Goal: Information Seeking & Learning: Learn about a topic

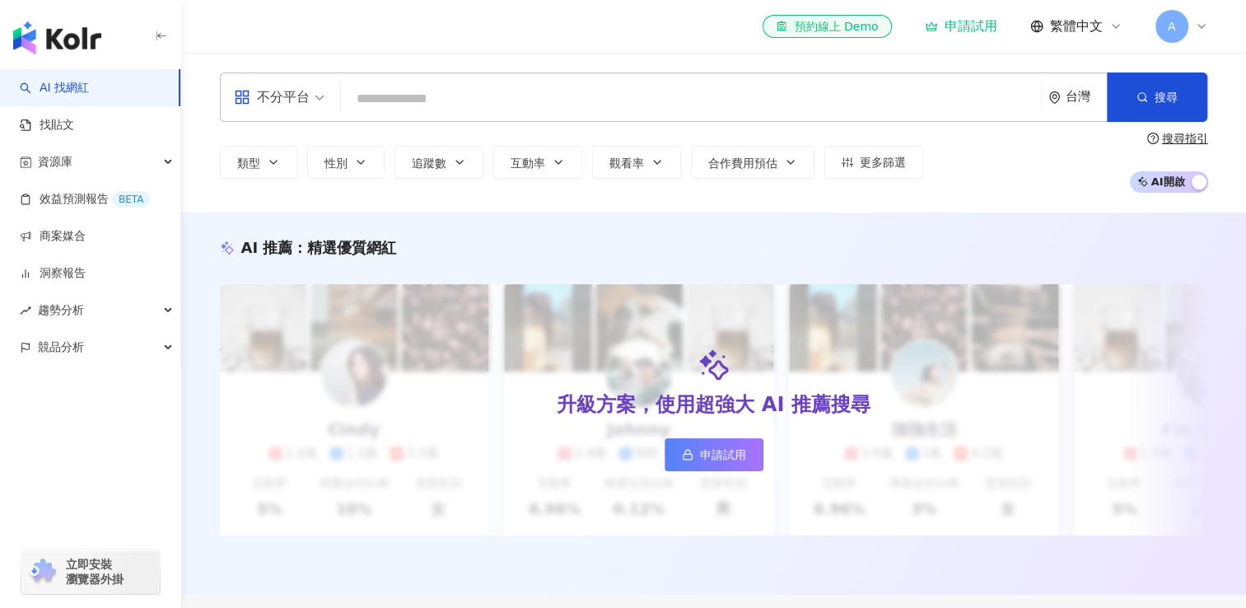
click at [554, 123] on div "不分平台 台灣 搜尋 類型 性別 追蹤數 互動率 觀看率 合作費用預估 更多篩選 搜尋指引 AI 開啟 AI 關閉" at bounding box center [714, 132] width 1054 height 120
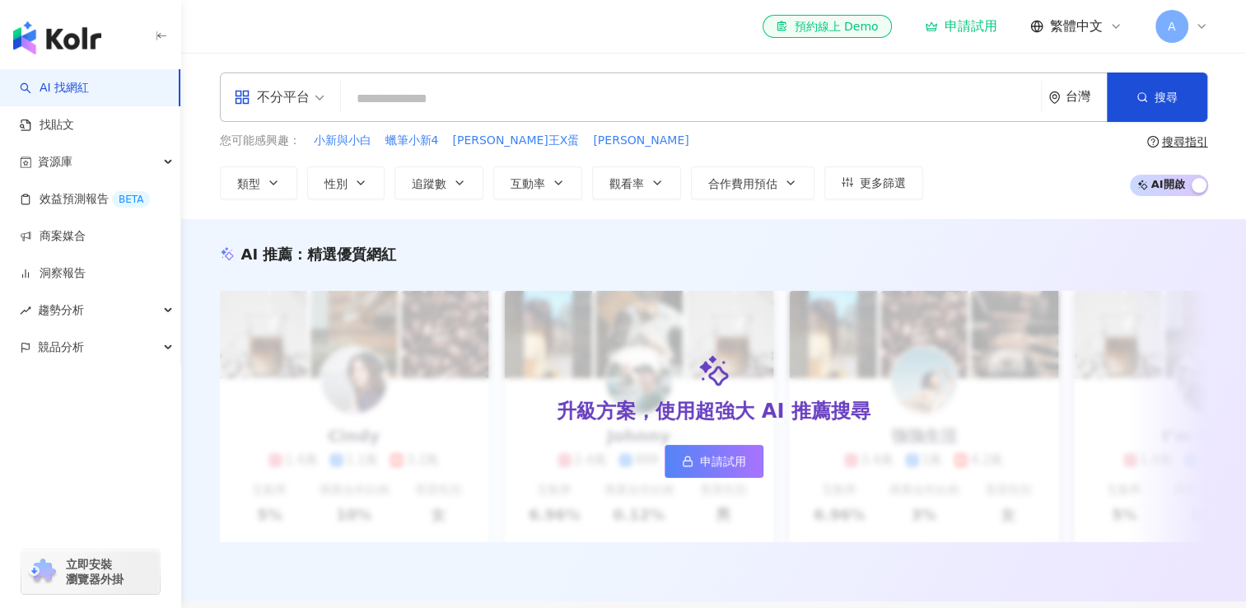
click at [559, 114] on input "search" at bounding box center [691, 98] width 687 height 31
click at [586, 93] on input "search" at bounding box center [691, 98] width 687 height 31
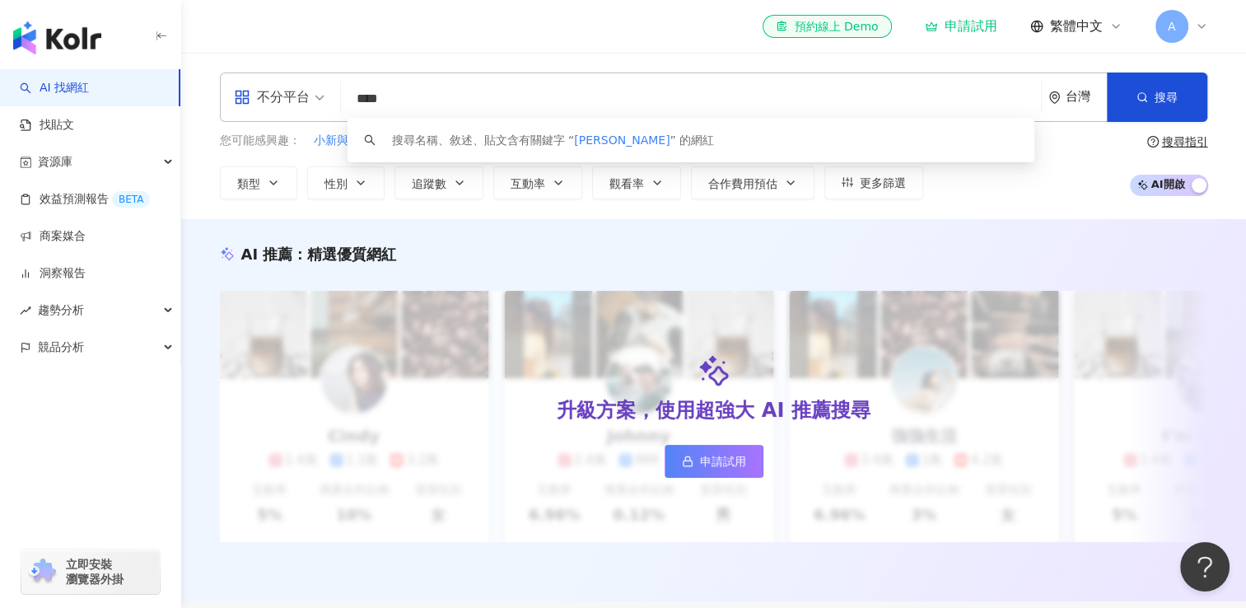
type input "***"
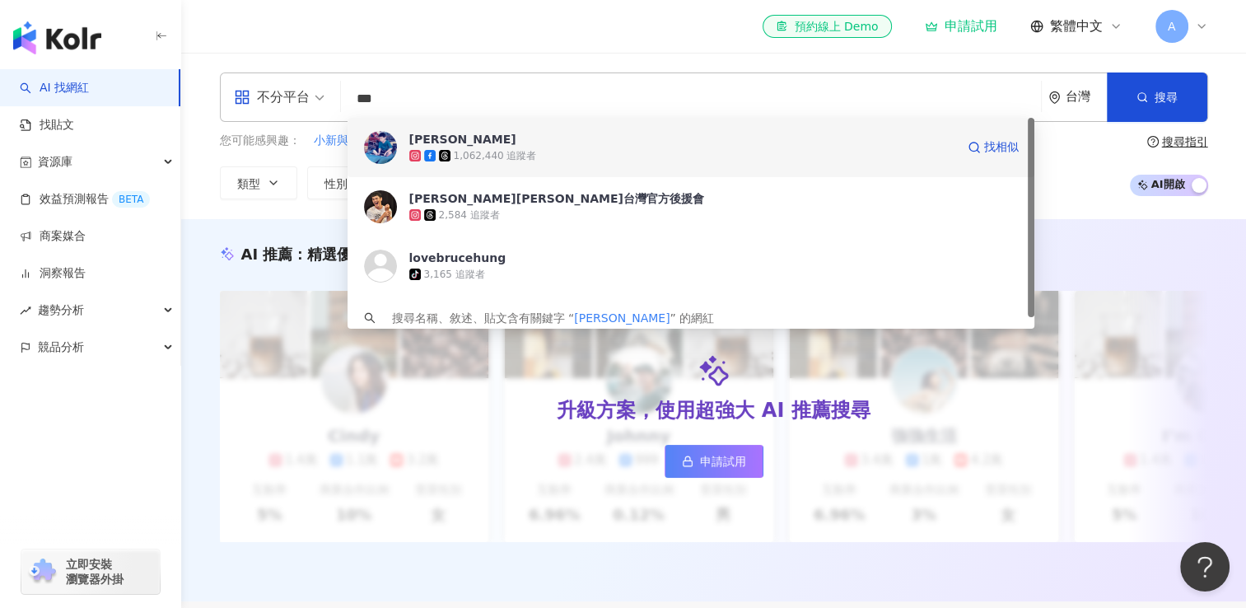
click at [575, 132] on span "禾浩辰 Bruce" at bounding box center [682, 139] width 546 height 16
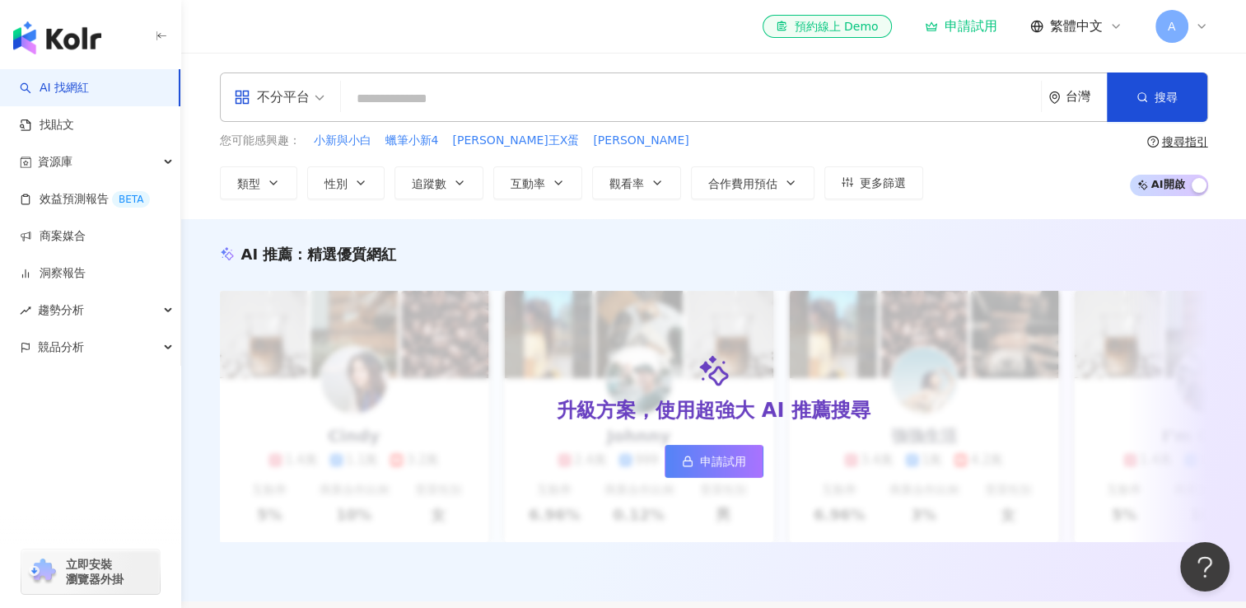
click at [526, 100] on input "search" at bounding box center [691, 98] width 687 height 31
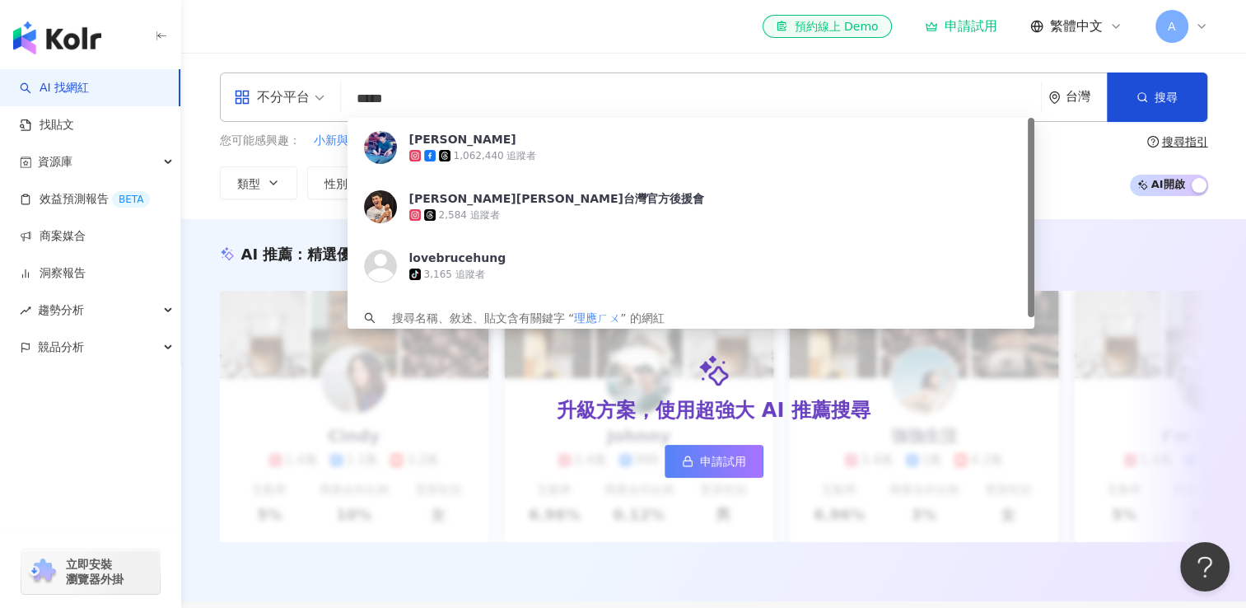
type input "***"
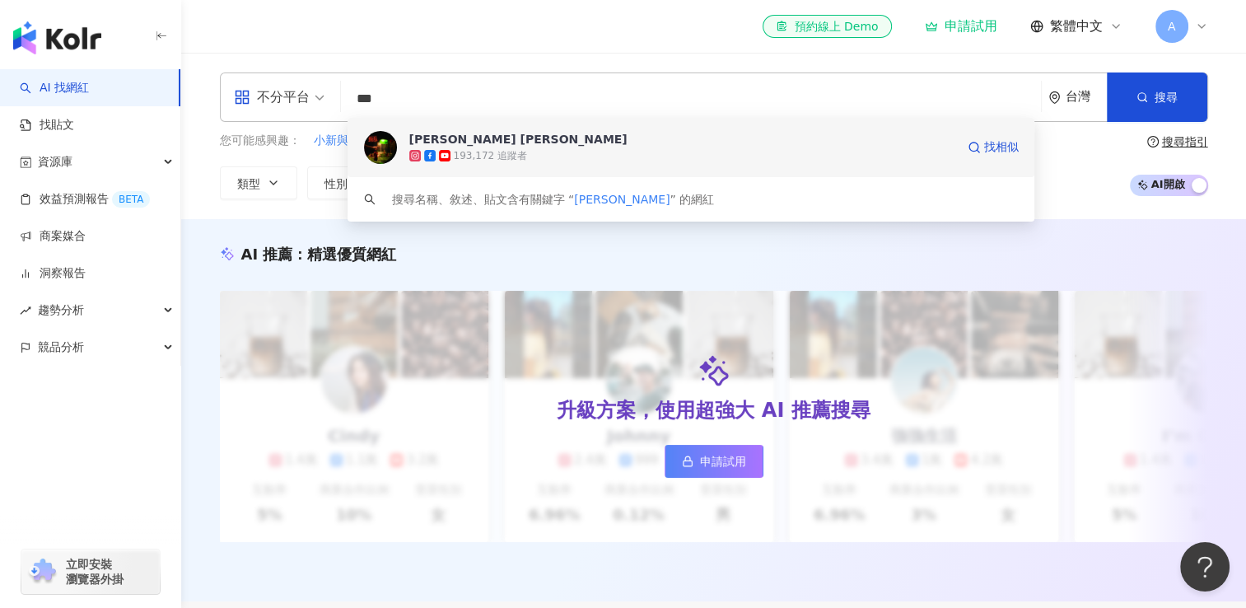
click at [538, 147] on div "193,172 追蹤者" at bounding box center [682, 155] width 546 height 16
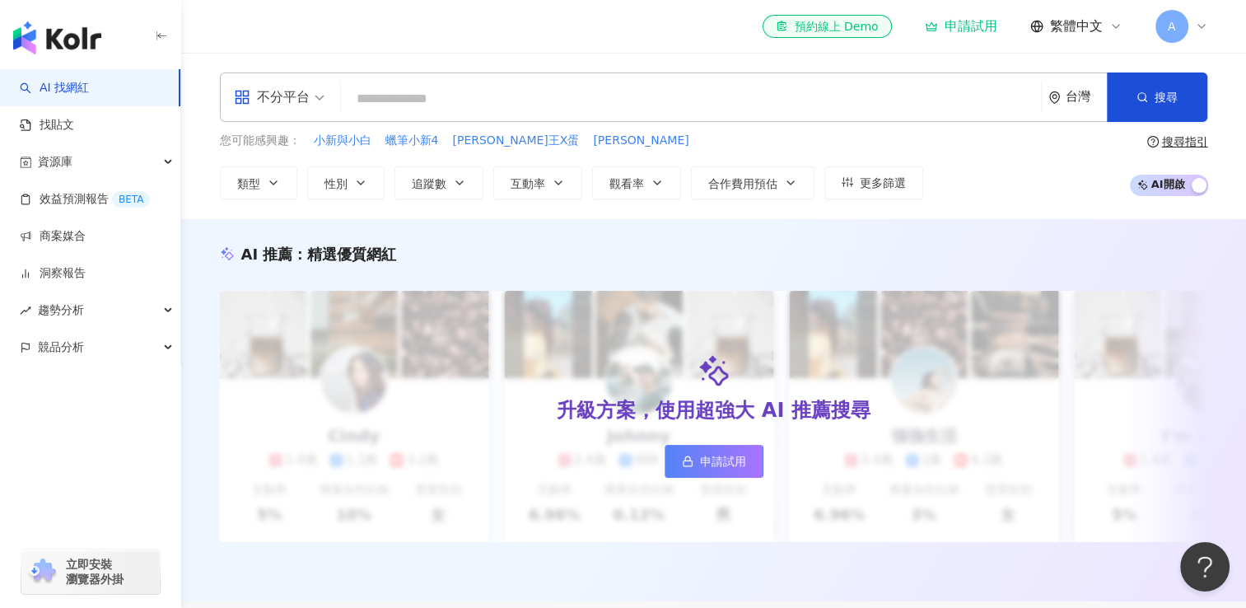
click at [527, 100] on input "search" at bounding box center [691, 98] width 687 height 31
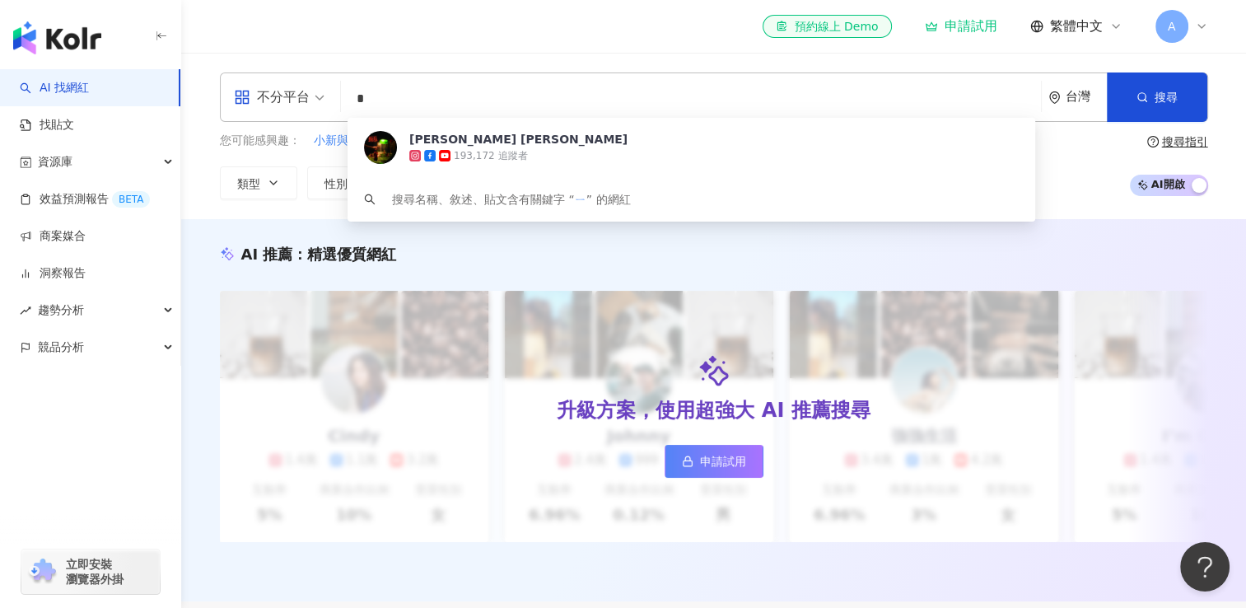
type input "*"
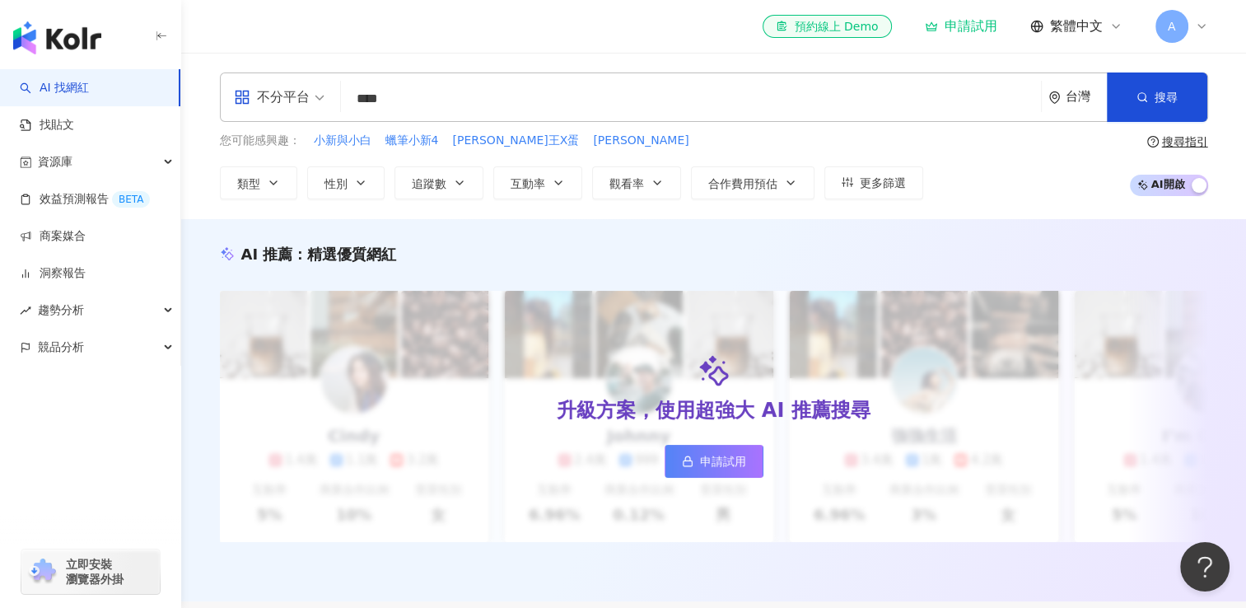
type input "***"
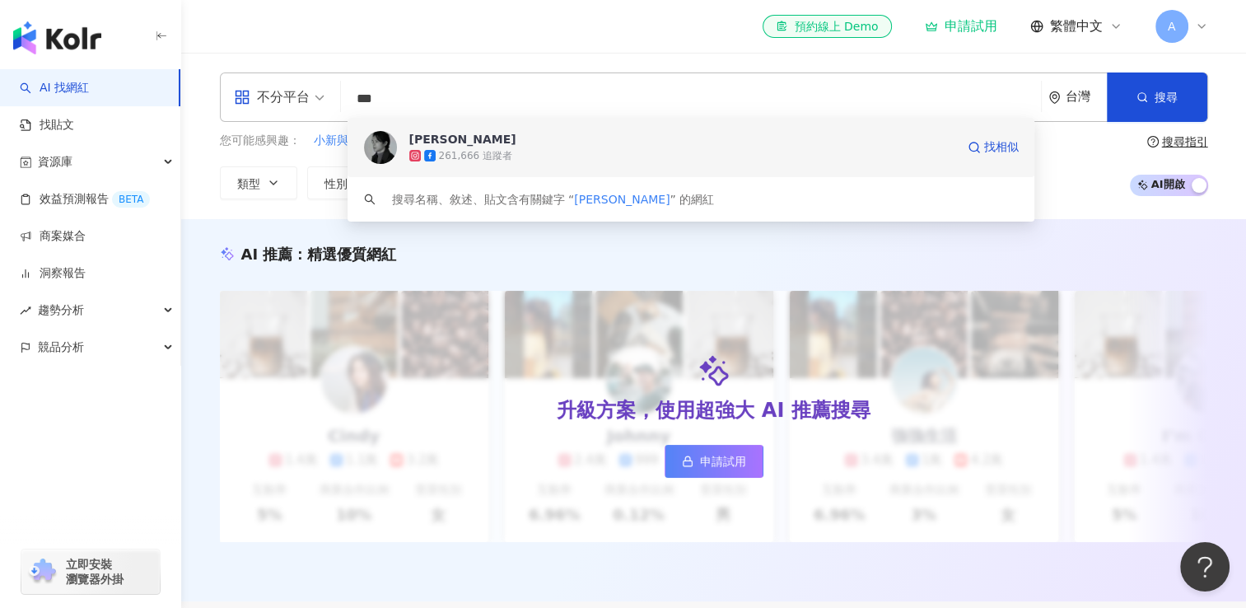
click at [491, 138] on div "姚淳耀 Yao Chun Yao" at bounding box center [462, 139] width 107 height 16
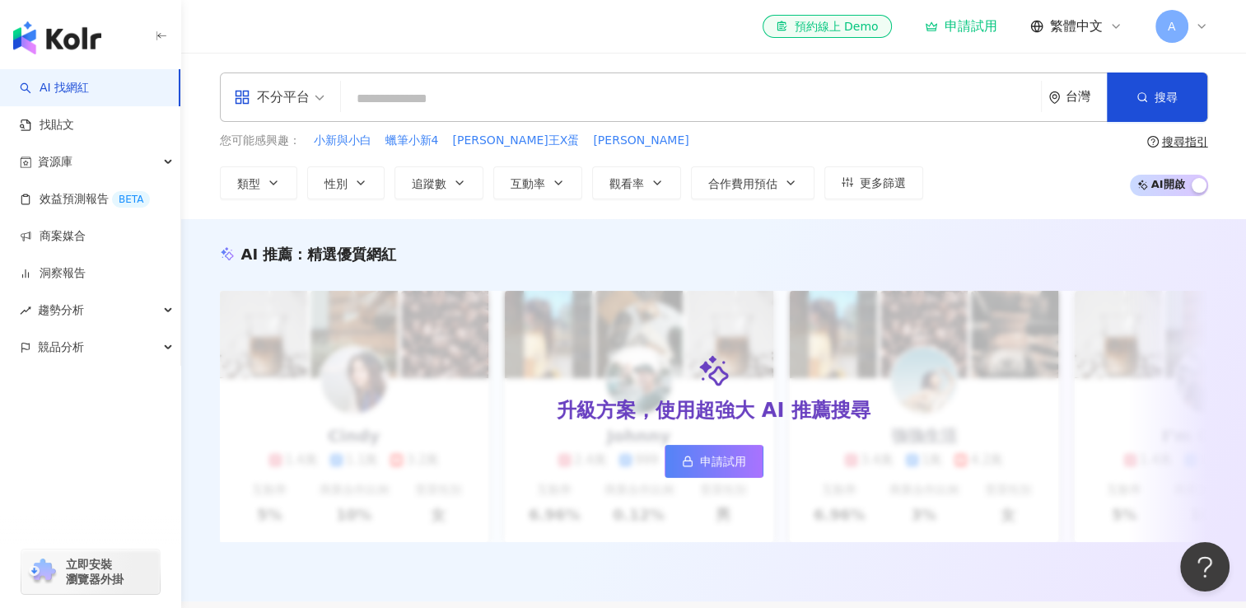
click at [474, 88] on input "search" at bounding box center [691, 98] width 687 height 31
click at [524, 88] on input "search" at bounding box center [691, 98] width 687 height 31
click at [606, 106] on input "search" at bounding box center [691, 98] width 687 height 31
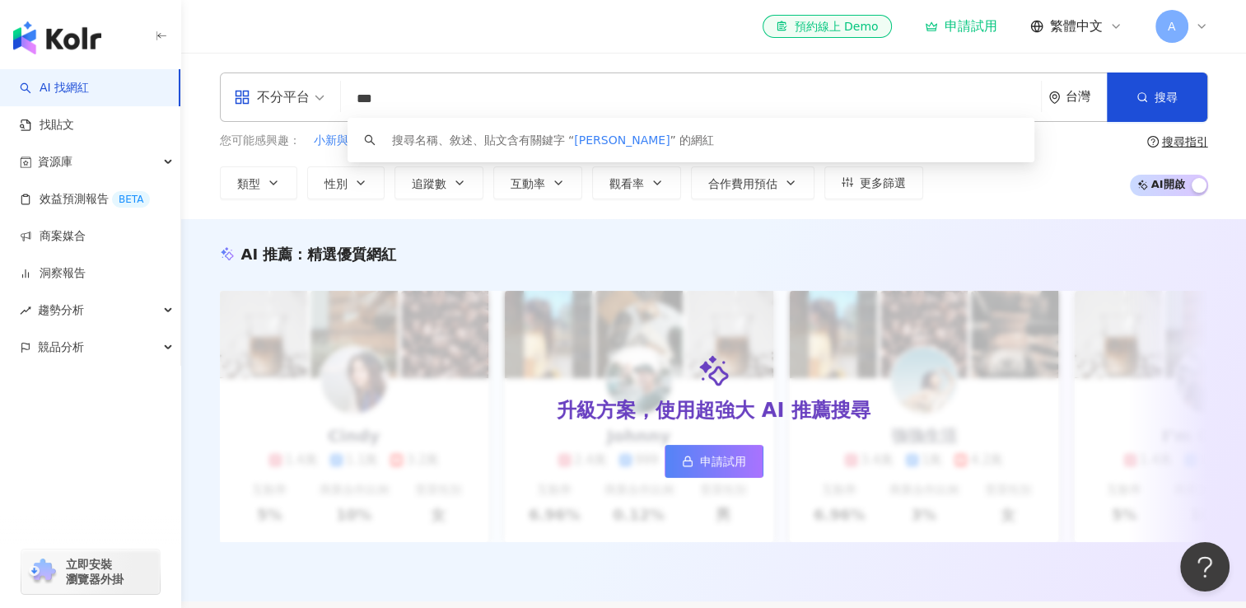
type input "***"
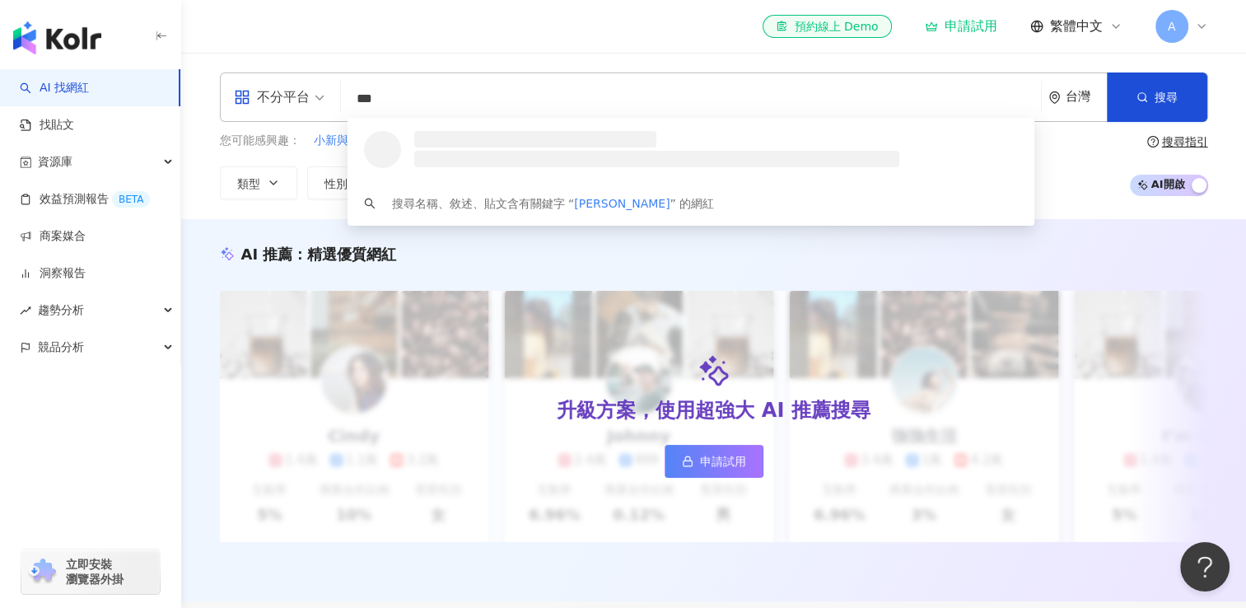
click at [494, 89] on input "***" at bounding box center [691, 98] width 687 height 31
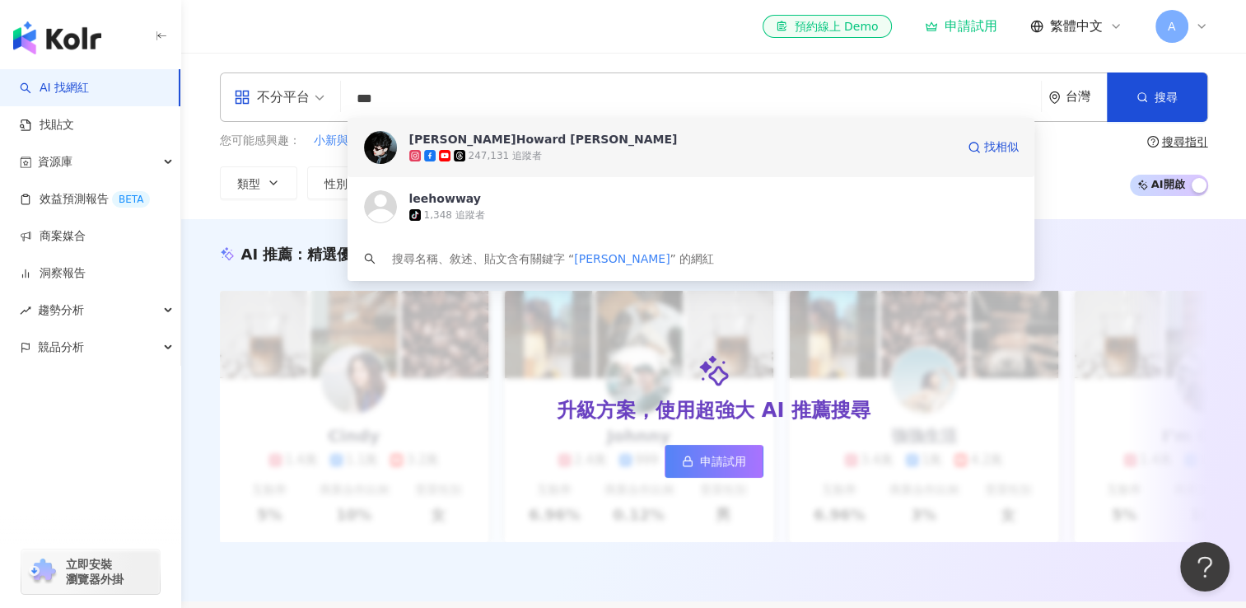
click at [498, 149] on div "247,131 追蹤者" at bounding box center [505, 156] width 73 height 14
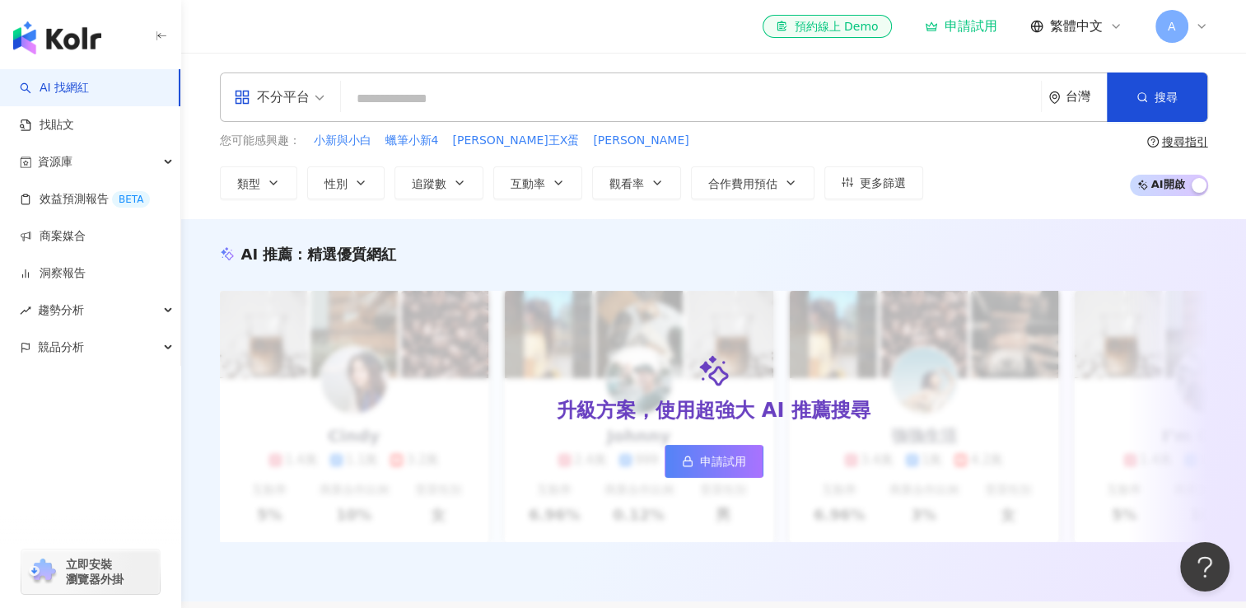
click at [463, 117] on div "不分平台 台灣 搜尋 661674f1-3839-41b0-98ee-72d6dbab3982 李浩瑋 Howard Lee 247,131 追蹤者 leeh…" at bounding box center [714, 96] width 988 height 49
click at [477, 103] on input "search" at bounding box center [691, 98] width 687 height 31
paste input "**********"
type input "**********"
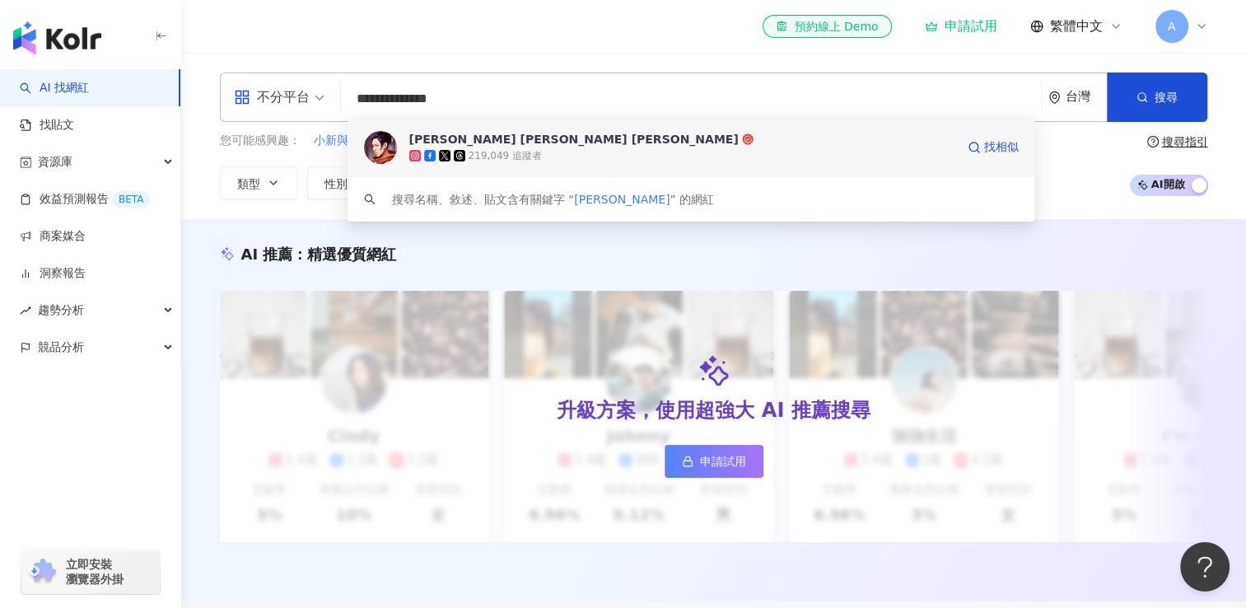
click at [572, 138] on span "Joseph Lin 林書緯" at bounding box center [682, 139] width 546 height 16
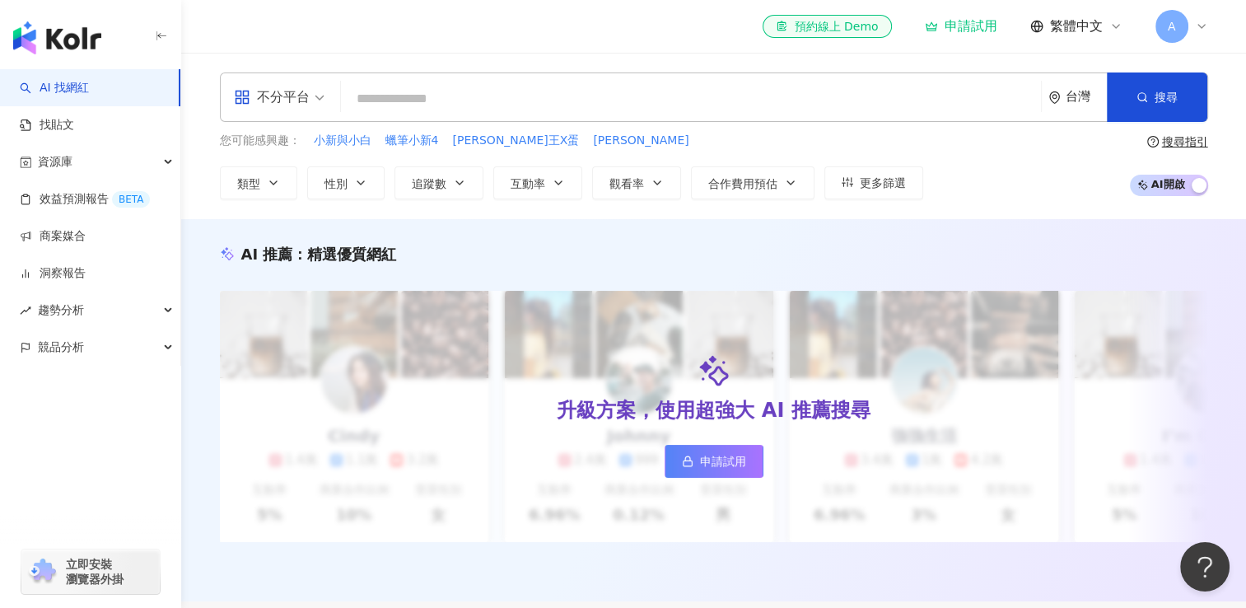
click at [572, 103] on input "search" at bounding box center [691, 98] width 687 height 31
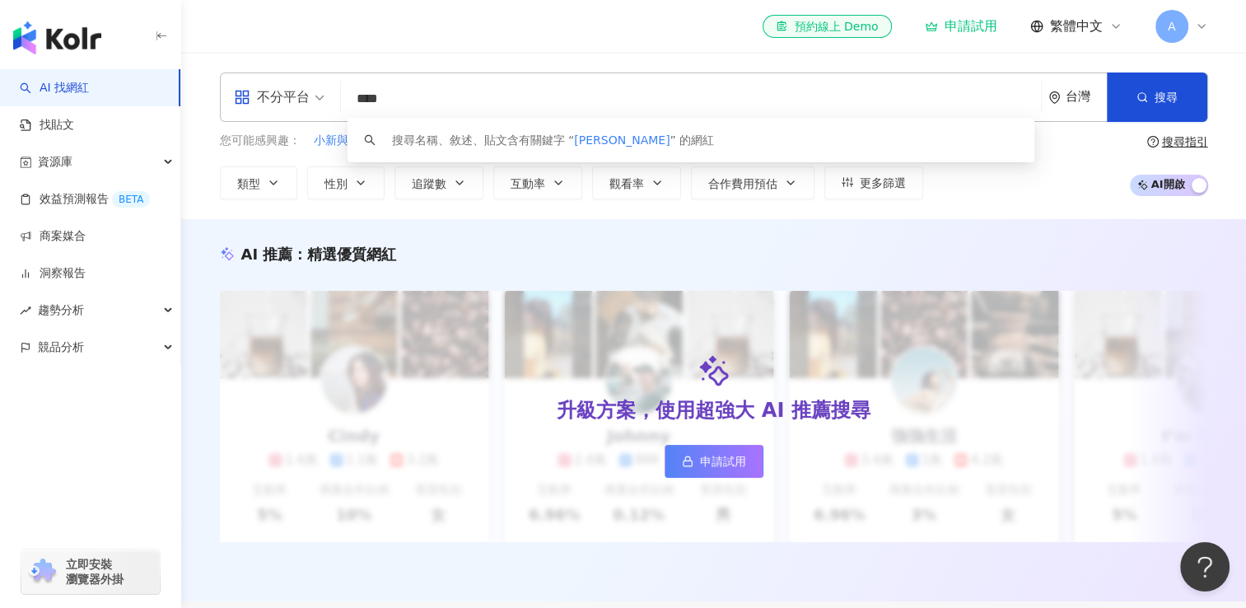
type input "***"
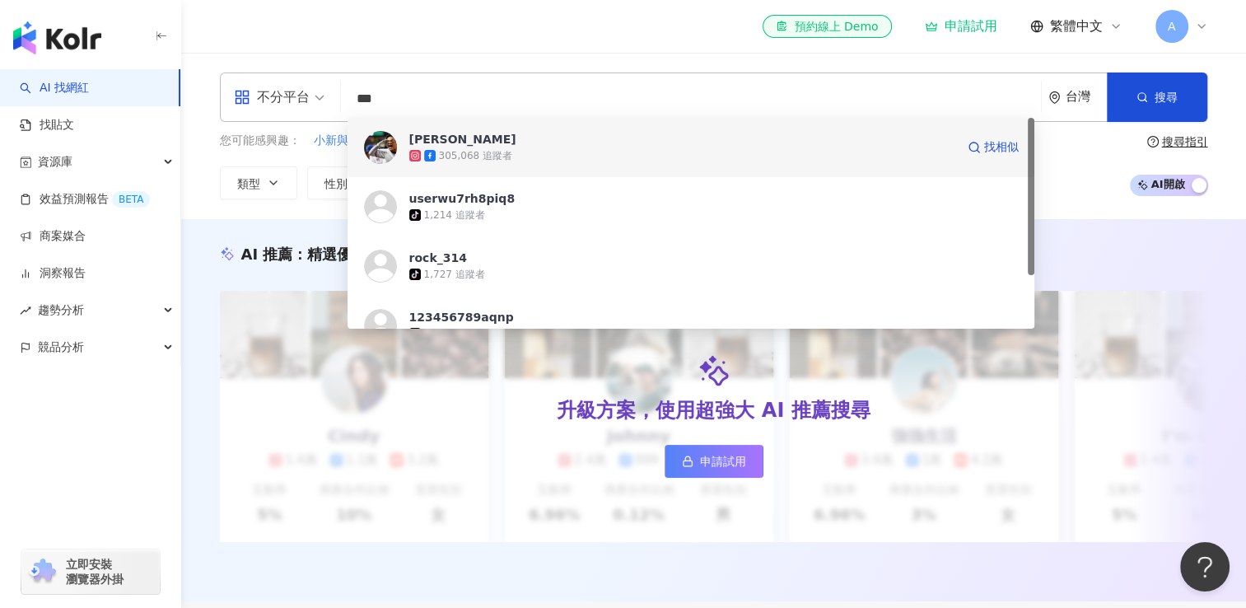
click at [547, 150] on div "305,068 追蹤者" at bounding box center [682, 155] width 546 height 16
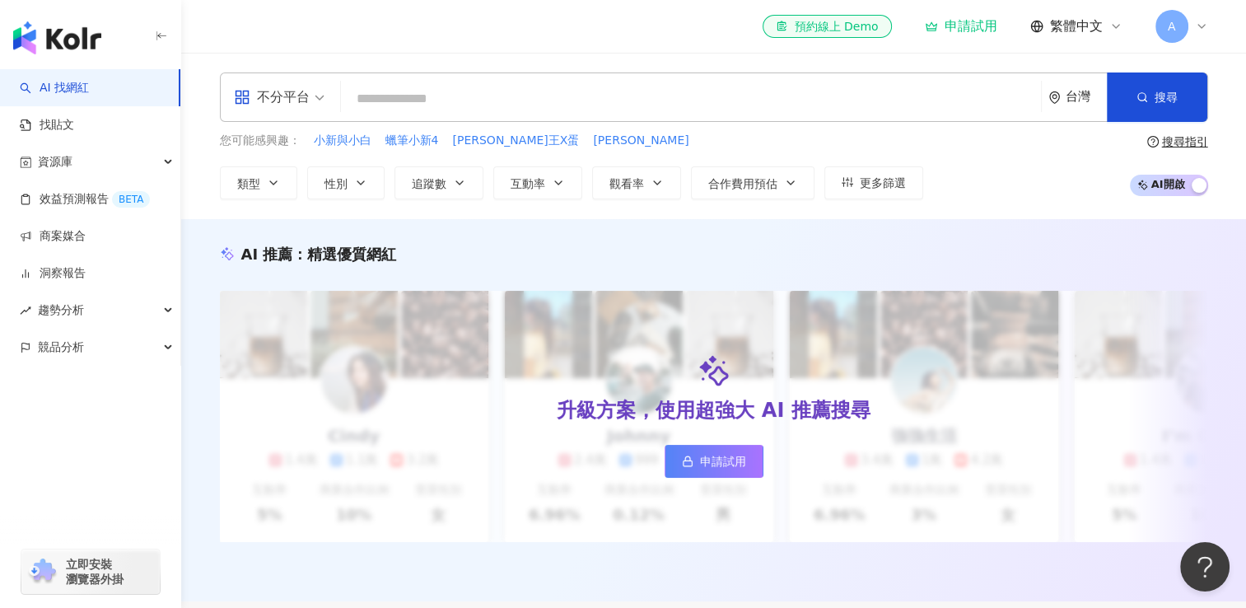
click at [459, 99] on input "search" at bounding box center [691, 98] width 687 height 31
type input "**"
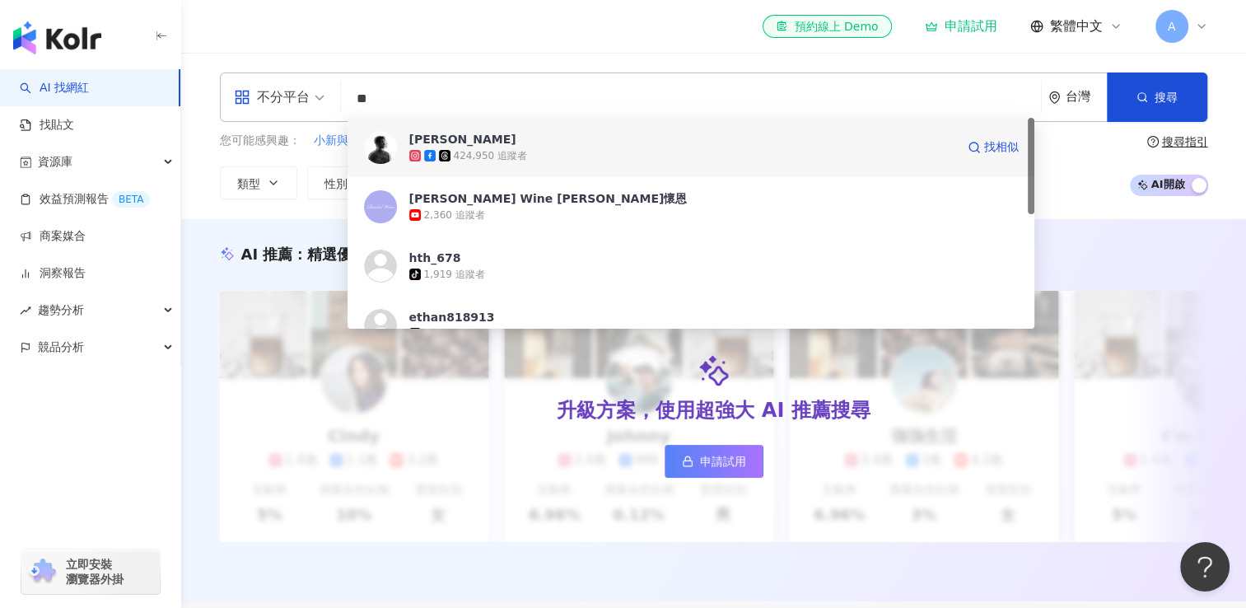
click at [496, 151] on div "424,950 追蹤者" at bounding box center [490, 156] width 73 height 14
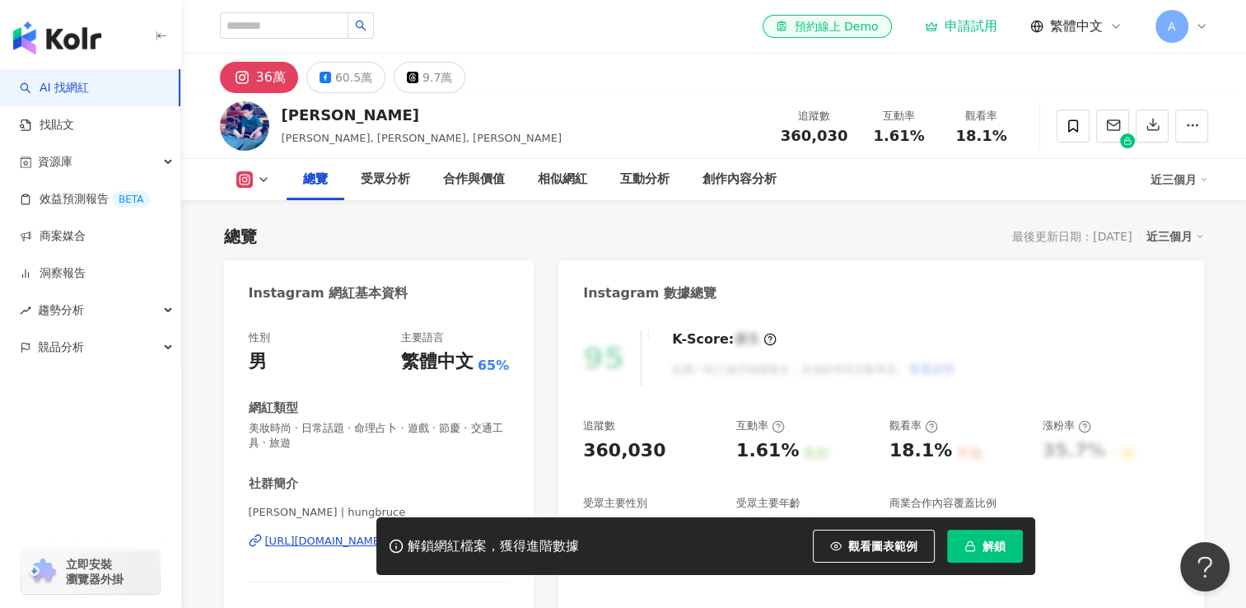
scroll to position [165, 0]
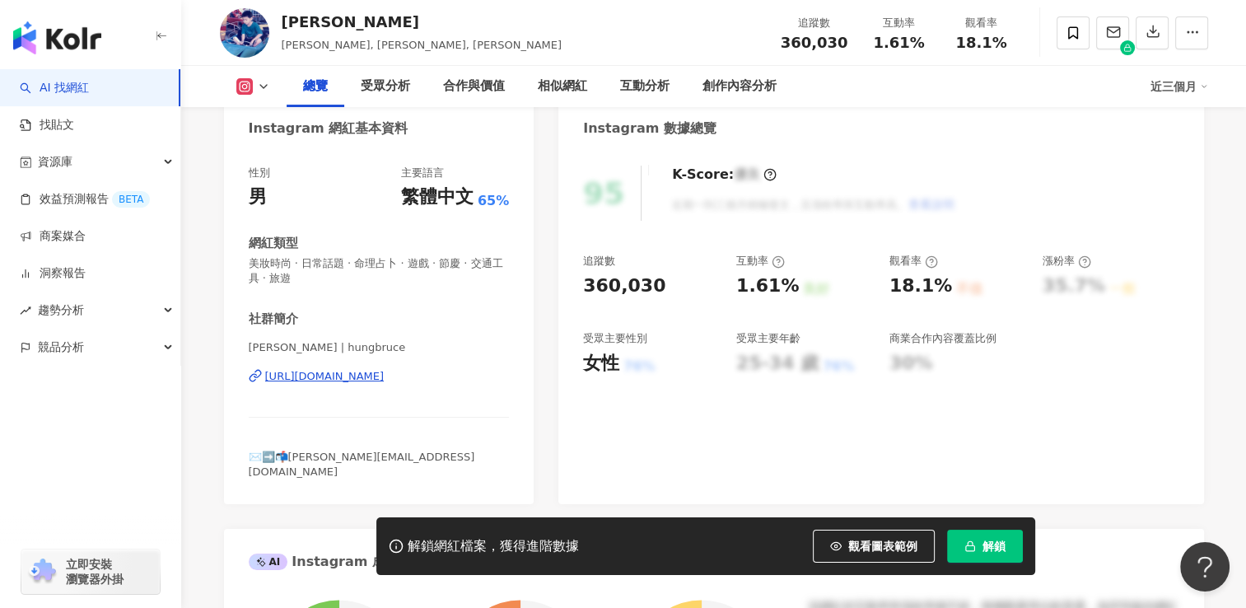
click at [877, 549] on span "觀看圖表範例" at bounding box center [882, 546] width 69 height 13
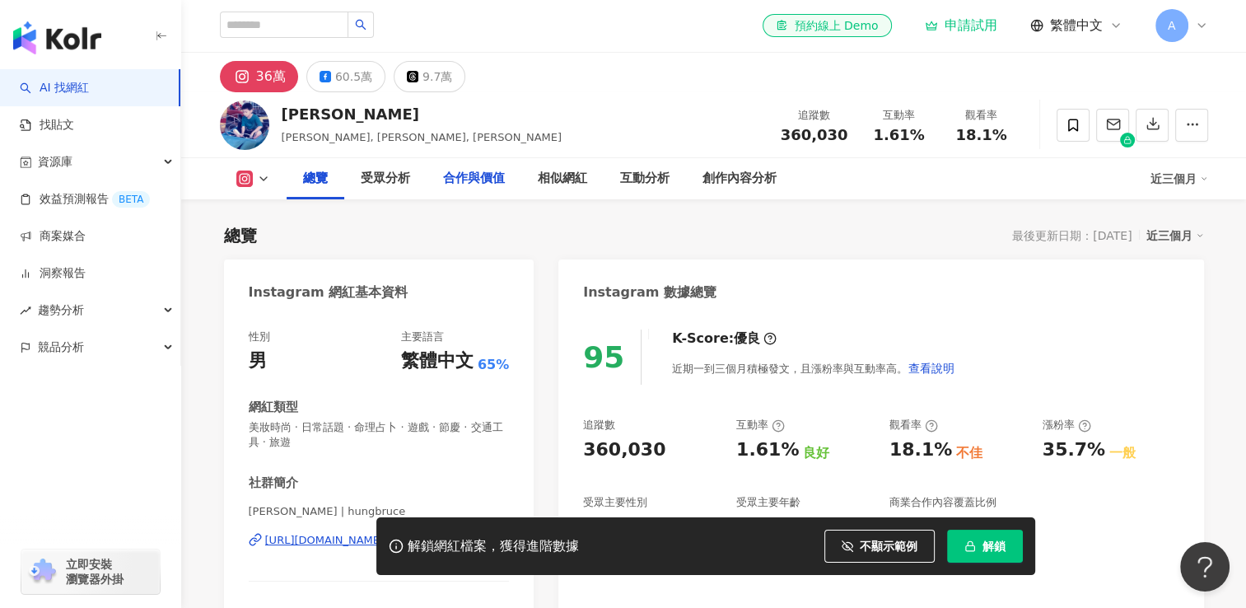
scroll to position [0, 0]
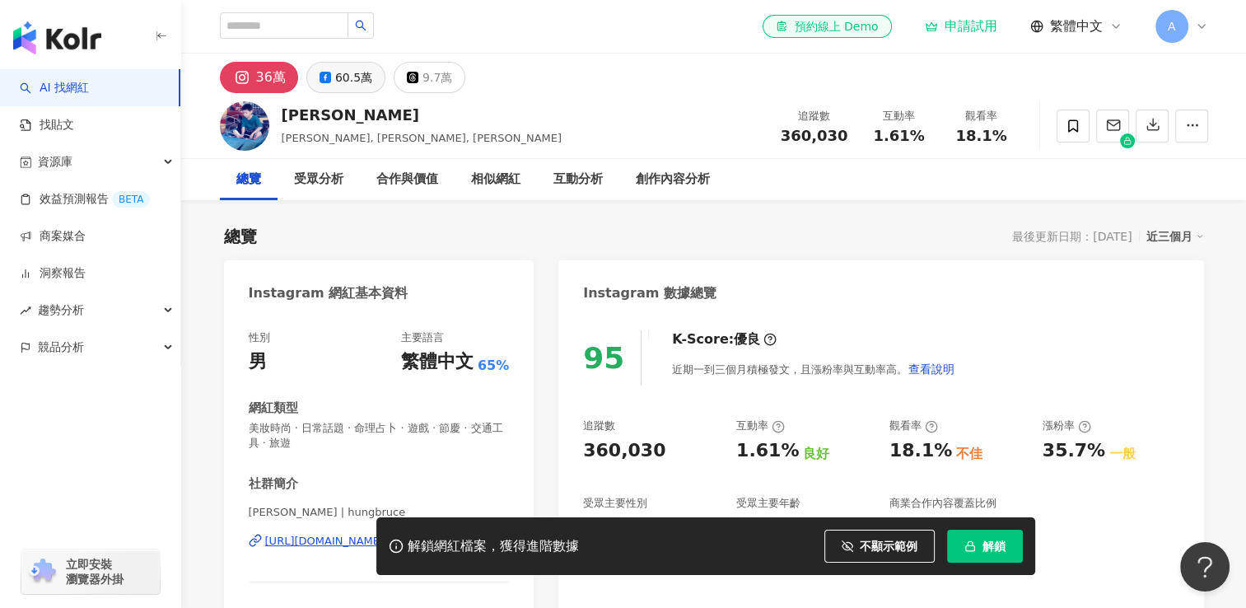
click at [355, 88] on div "60.5萬" at bounding box center [353, 77] width 37 height 23
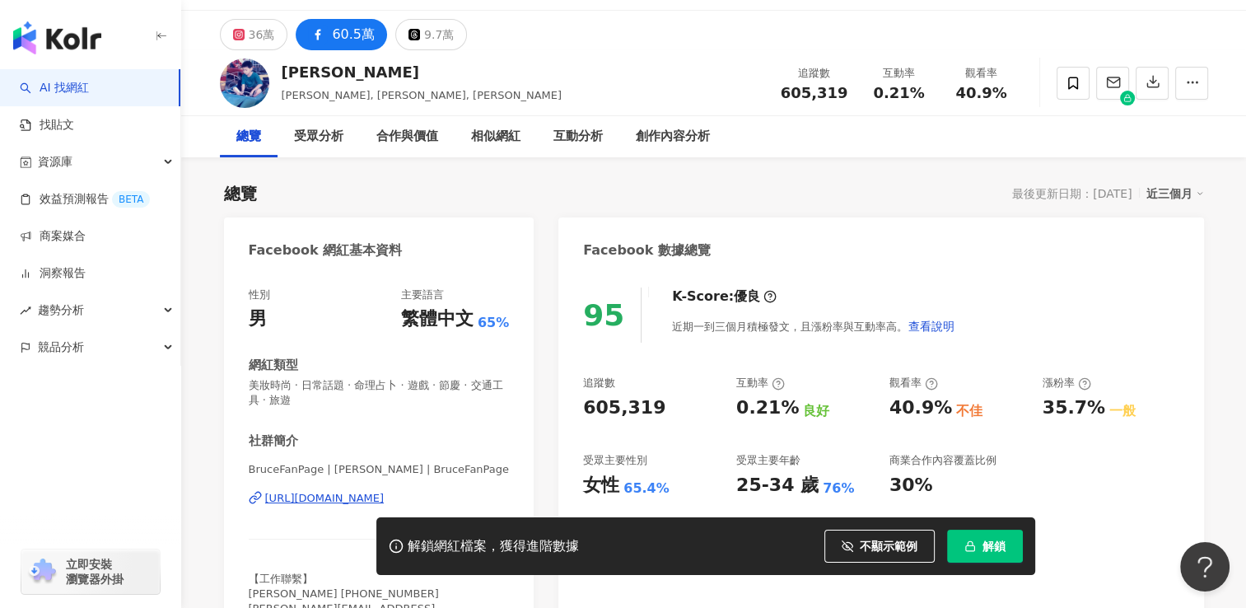
scroll to position [82, 0]
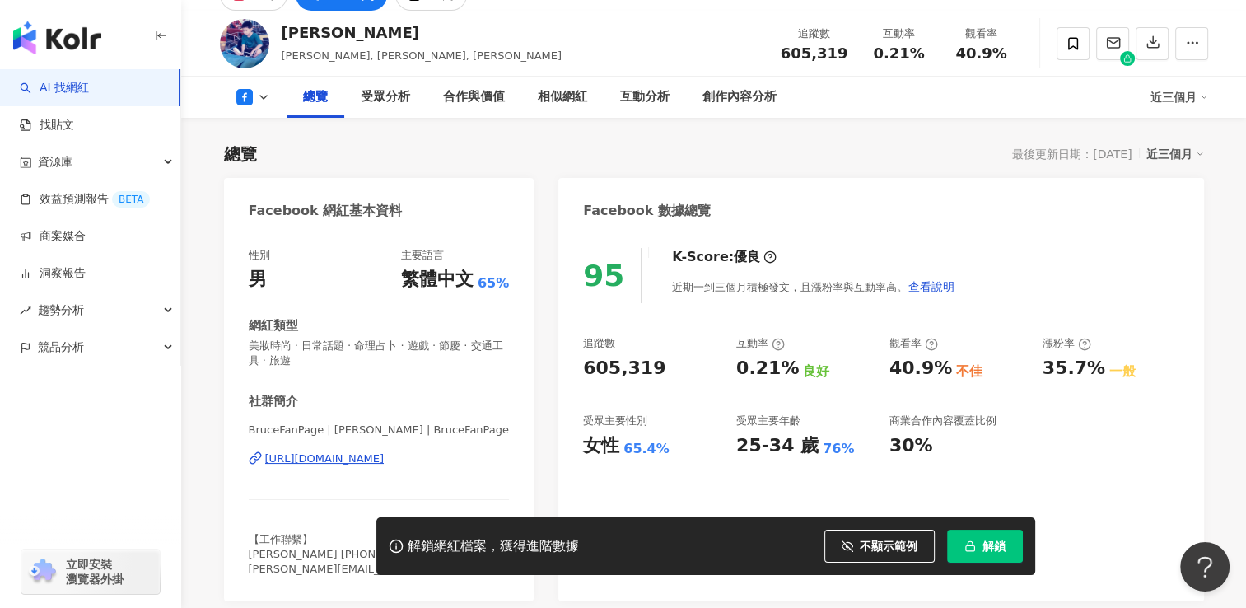
click at [1170, 414] on div "追蹤數 605,319 互動率 0.21% 良好 觀看率 40.9% 不佳 漲粉率 35.7% 一般 受眾主要性別 女性 65.4% 受眾主要年齡 25-34…" at bounding box center [881, 397] width 596 height 122
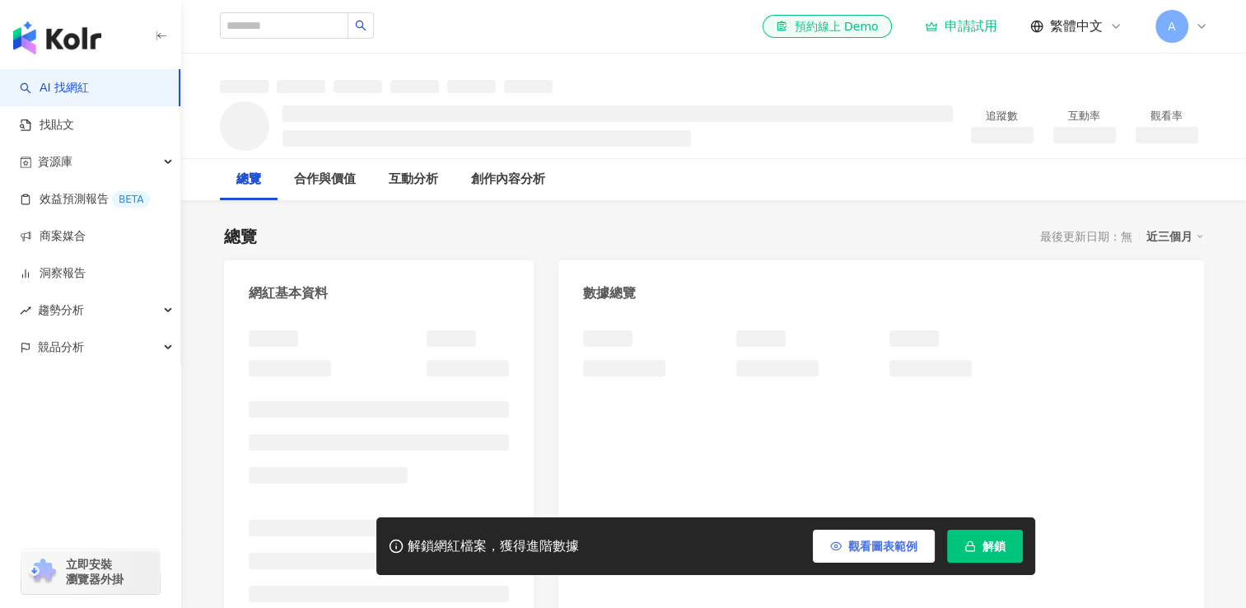
click at [883, 555] on button "觀看圖表範例" at bounding box center [874, 546] width 122 height 33
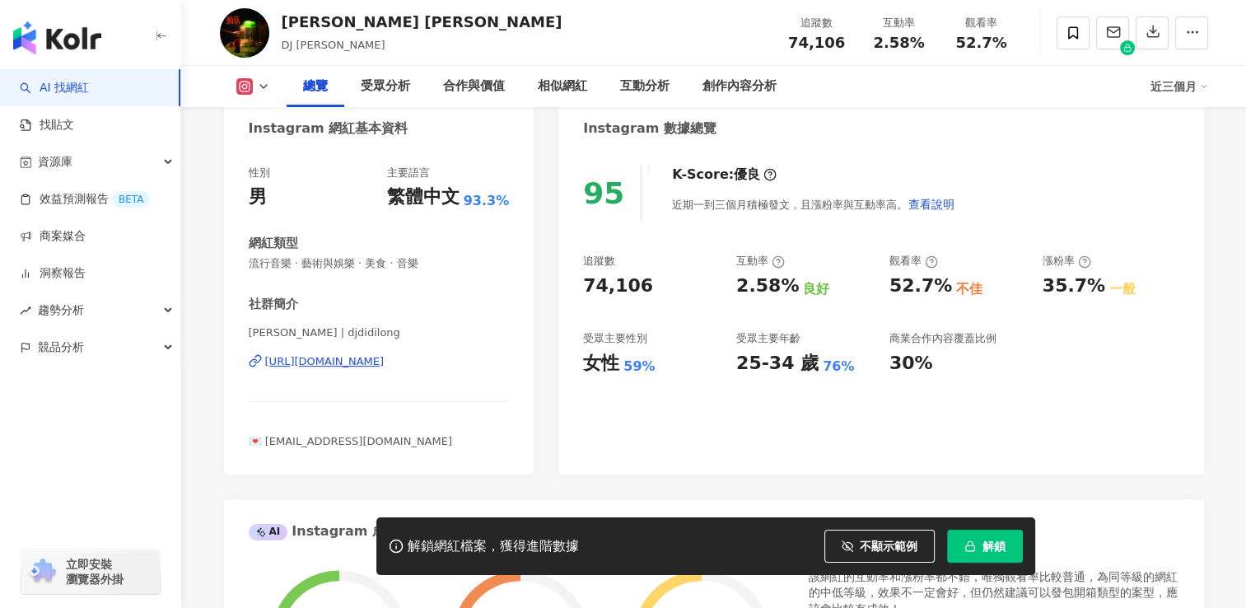
scroll to position [82, 0]
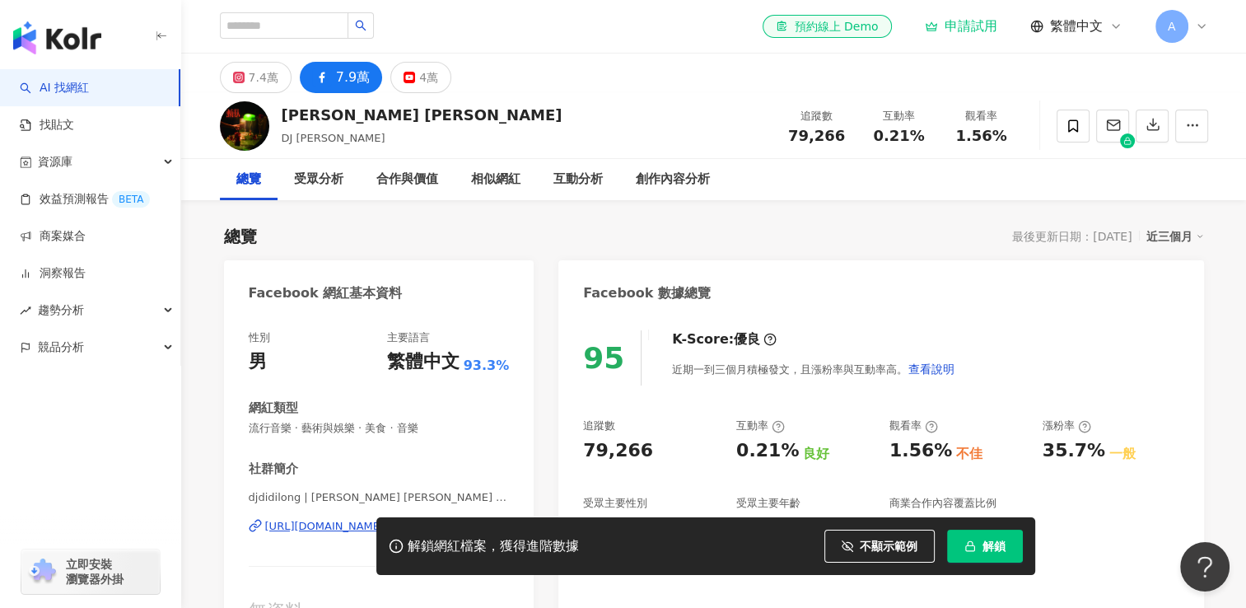
click at [445, 88] on div "7.4萬 7.9萬 4萬" at bounding box center [336, 77] width 232 height 31
click at [435, 83] on button "4萬" at bounding box center [420, 77] width 61 height 31
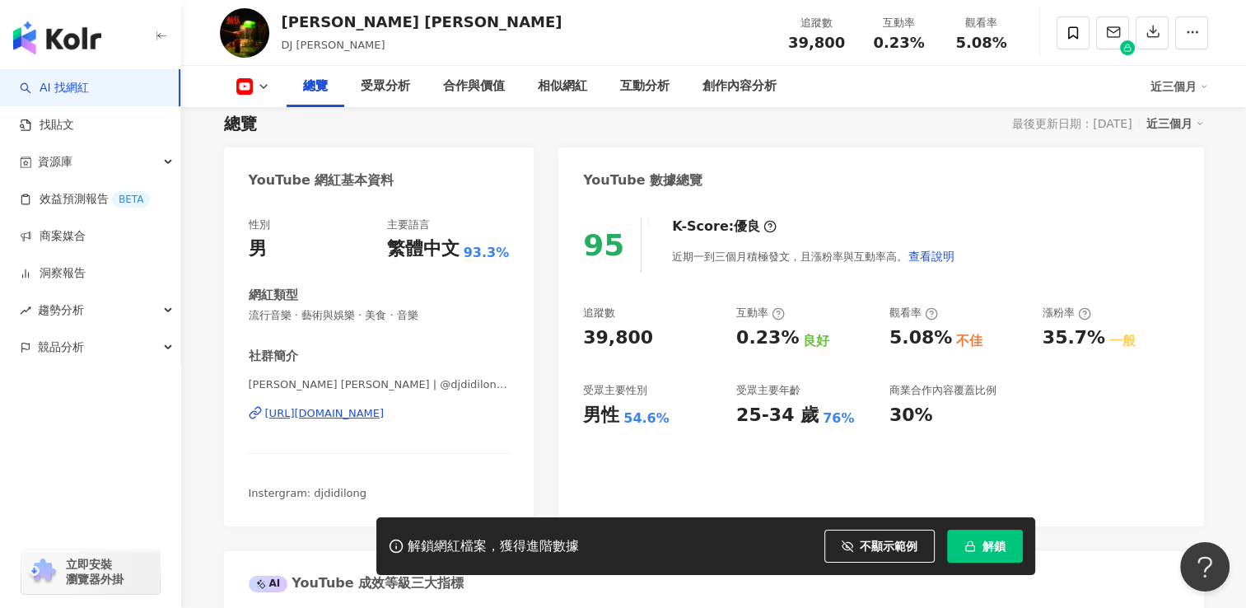
scroll to position [165, 0]
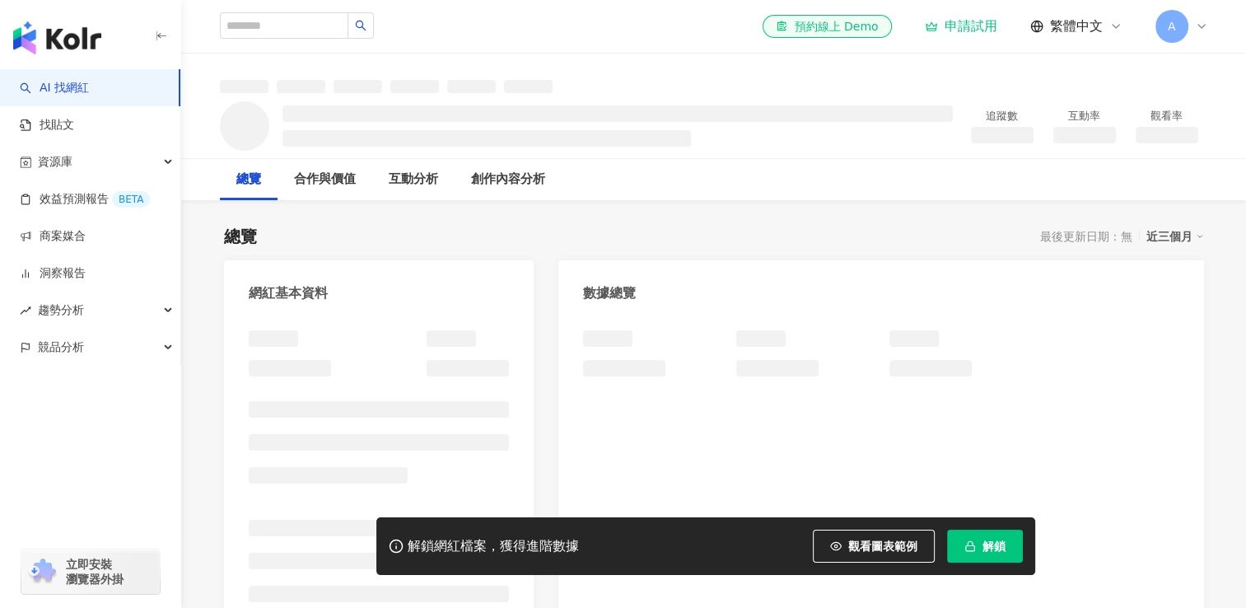
click at [900, 550] on span "觀看圖表範例" at bounding box center [882, 546] width 69 height 13
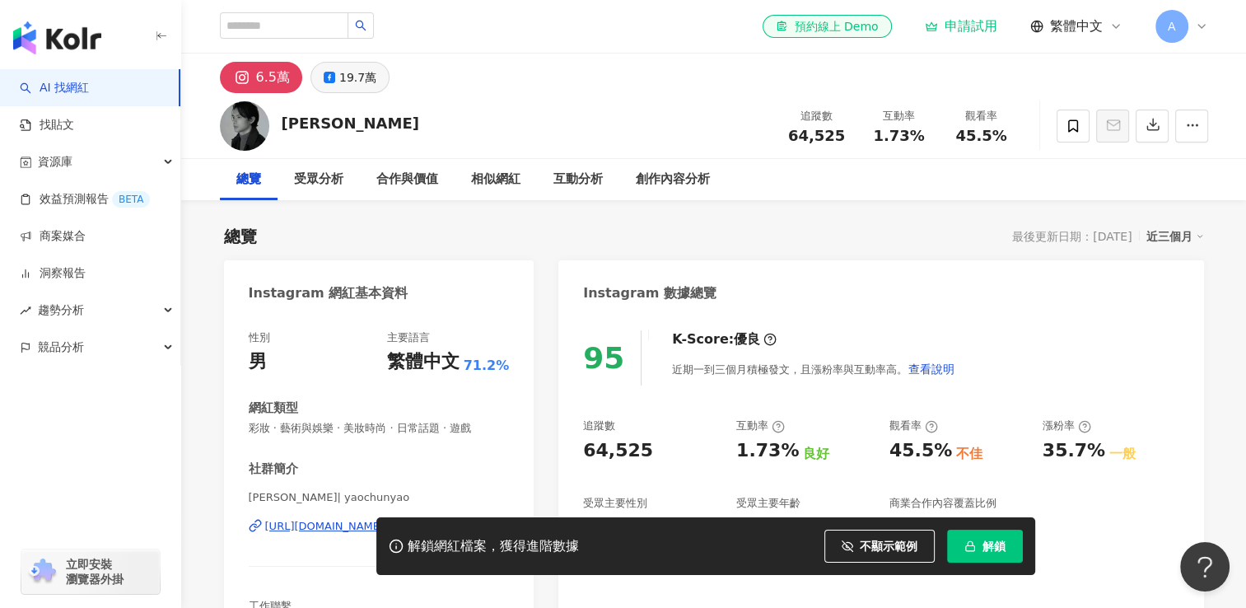
click at [369, 93] on div "姚淳耀 Yao Chun Yao 追蹤數 64,525 互動率 1.73% 觀看率 45.5%" at bounding box center [714, 125] width 1054 height 65
click at [366, 75] on div "19.7萬" at bounding box center [357, 77] width 37 height 23
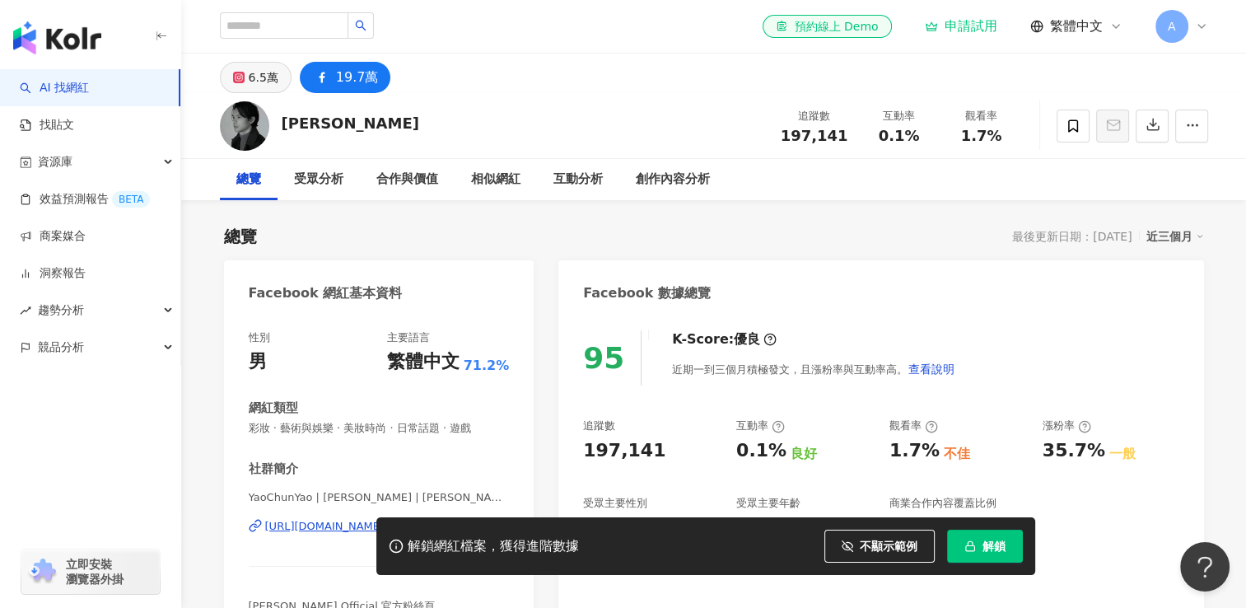
click at [272, 84] on div "6.5萬" at bounding box center [264, 77] width 30 height 23
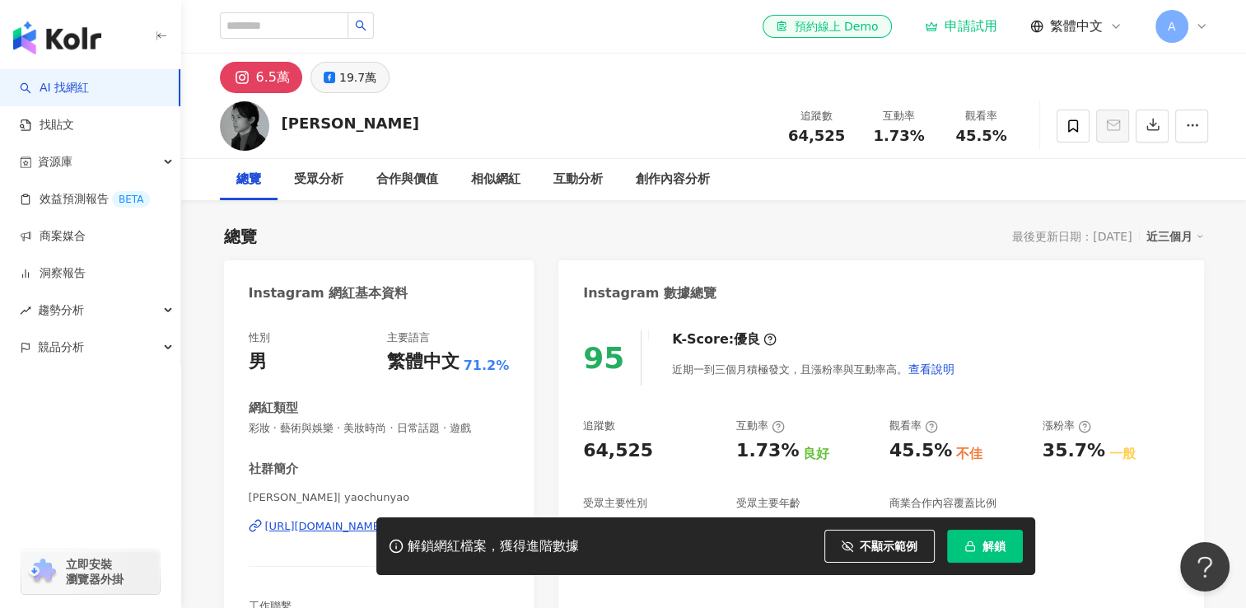
click at [347, 73] on div "19.7萬" at bounding box center [357, 77] width 37 height 23
click at [350, 82] on div "19.7萬" at bounding box center [357, 77] width 37 height 23
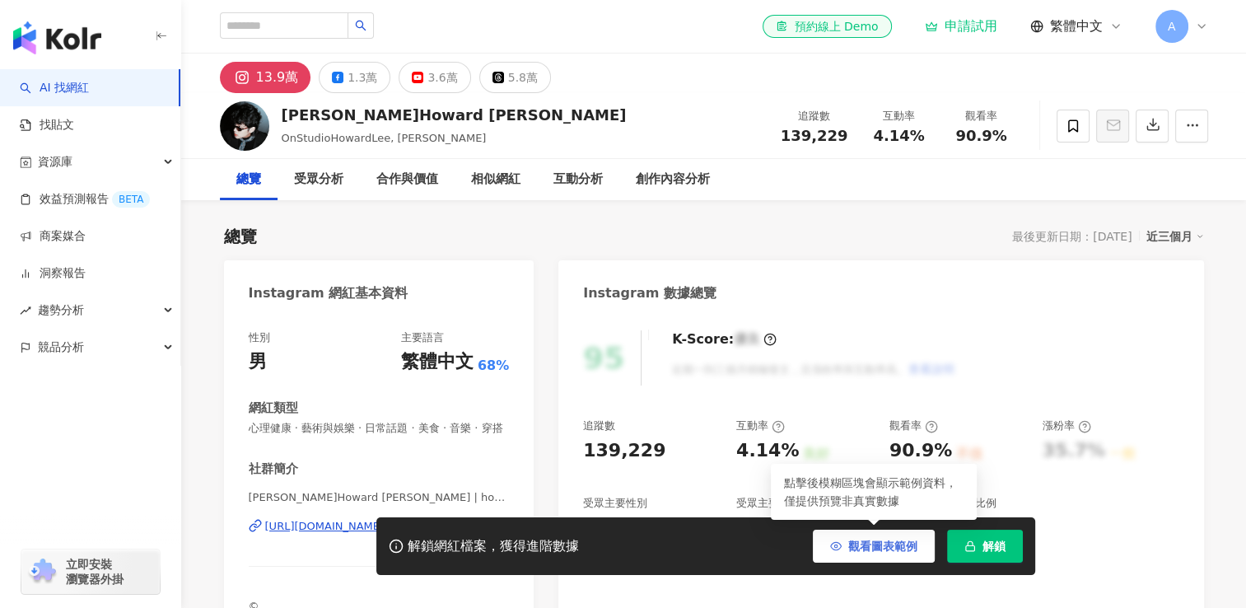
click at [884, 549] on span "觀看圖表範例" at bounding box center [882, 546] width 69 height 13
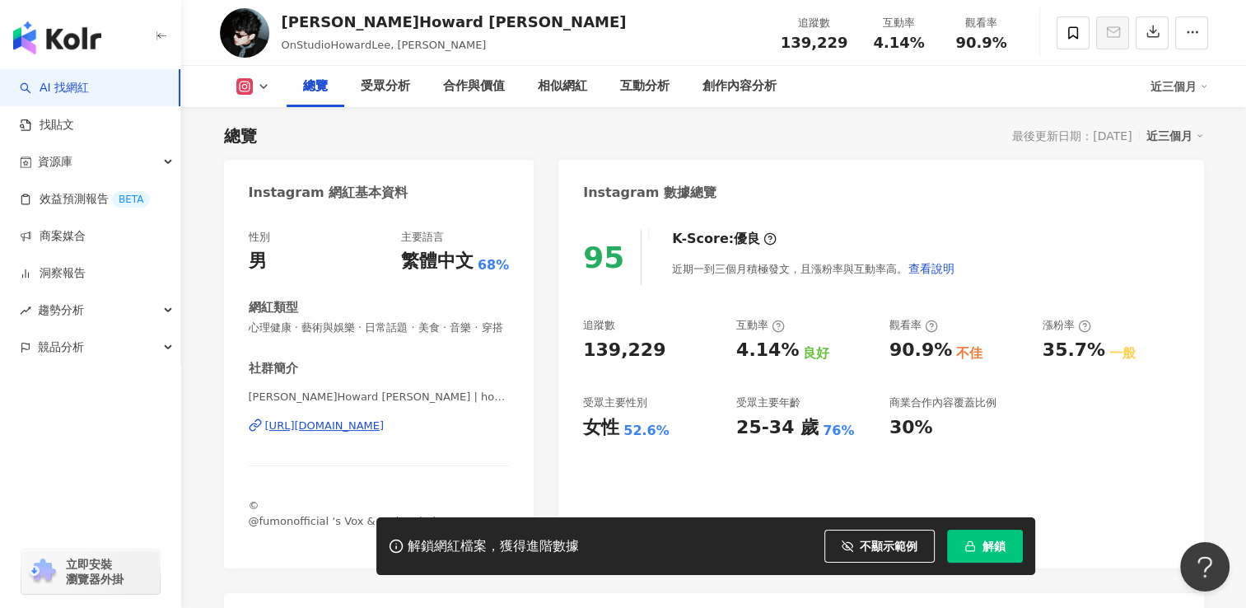
scroll to position [82, 0]
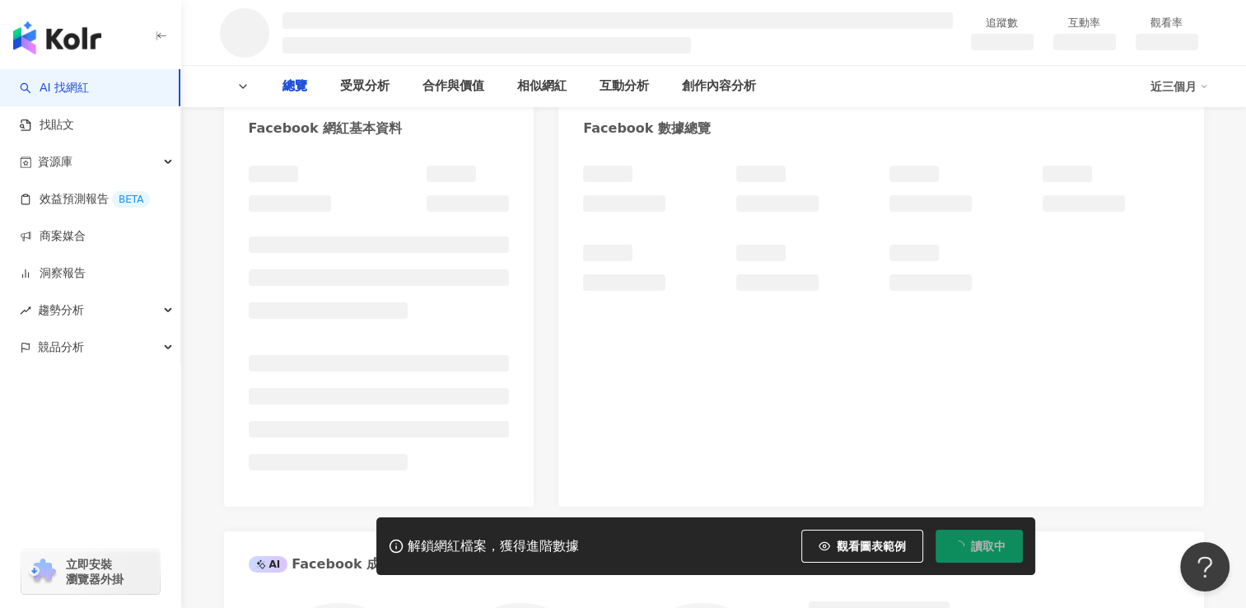
scroll to position [1, 0]
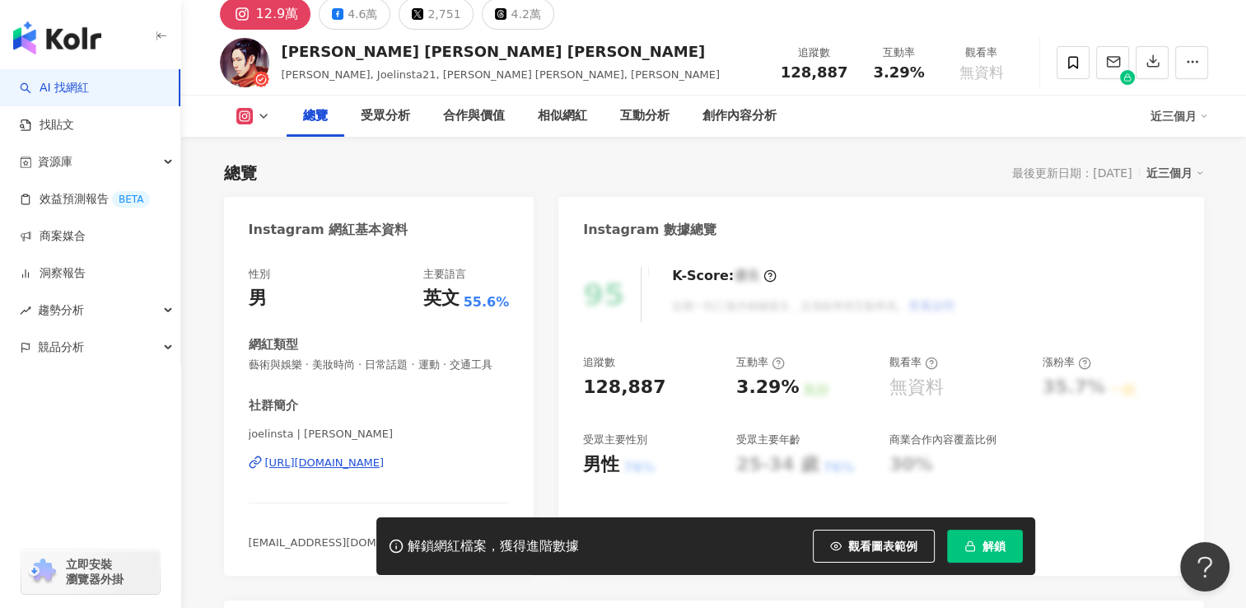
scroll to position [82, 0]
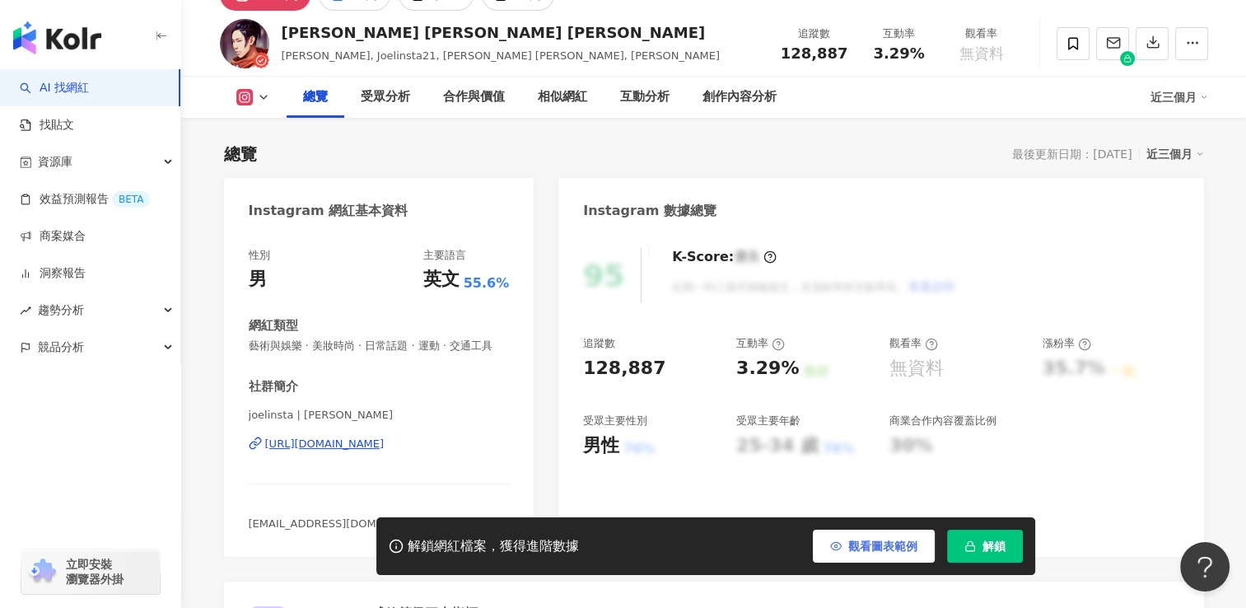
click at [873, 540] on span "觀看圖表範例" at bounding box center [882, 546] width 69 height 13
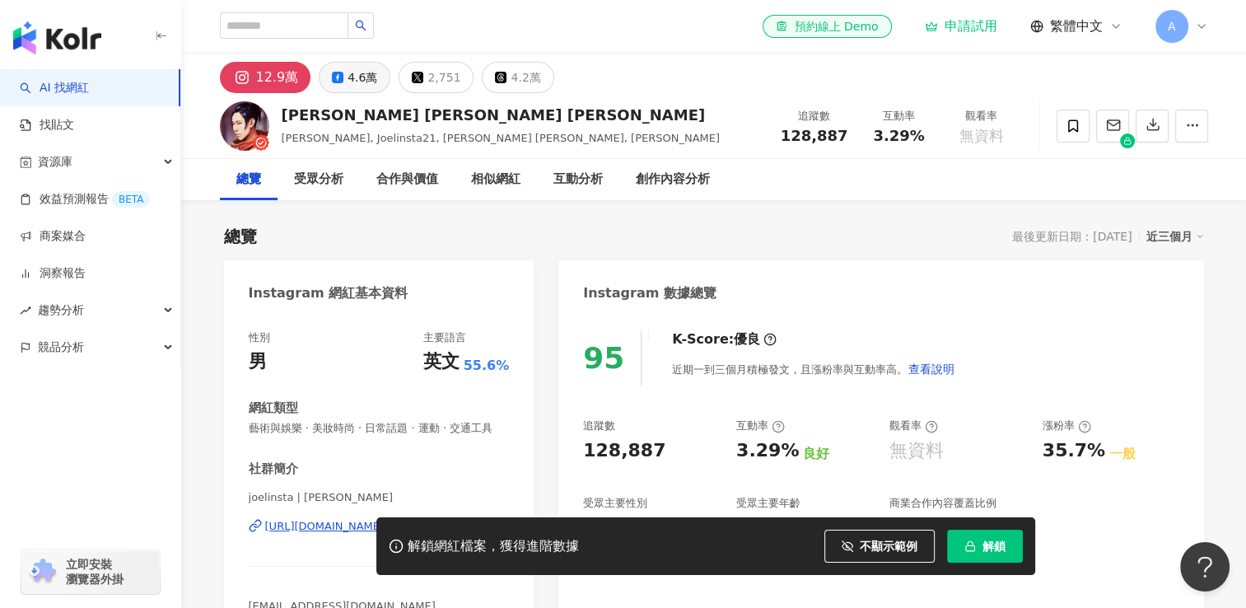
scroll to position [0, 0]
click at [372, 86] on div "4.6萬" at bounding box center [363, 77] width 30 height 23
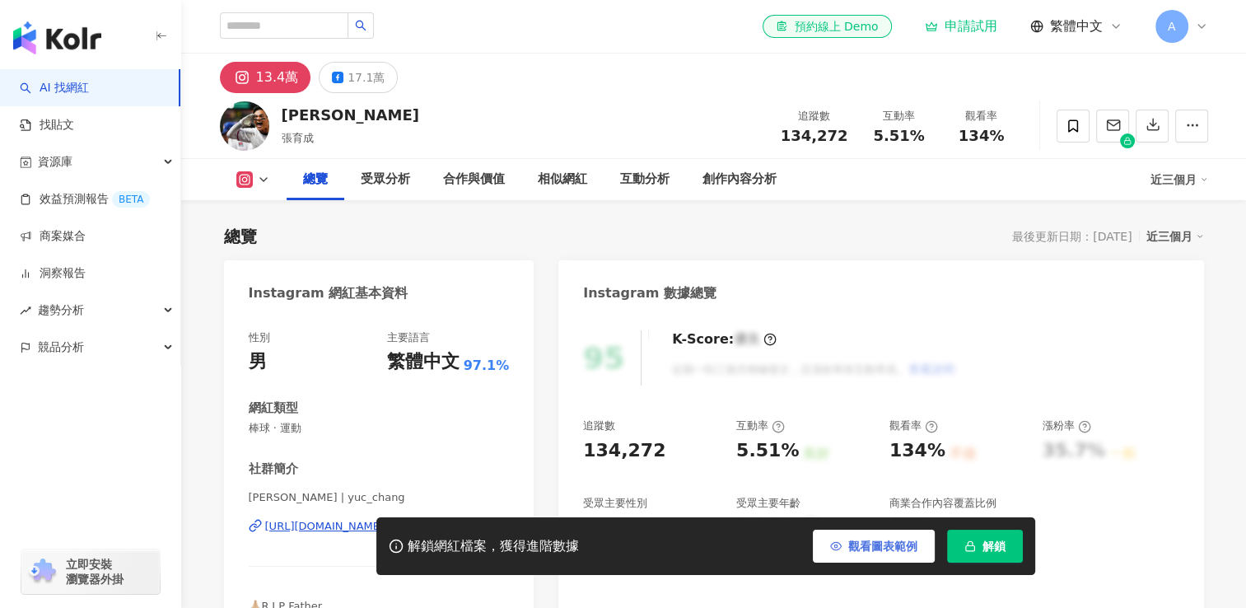
click at [904, 552] on span "觀看圖表範例" at bounding box center [882, 546] width 69 height 13
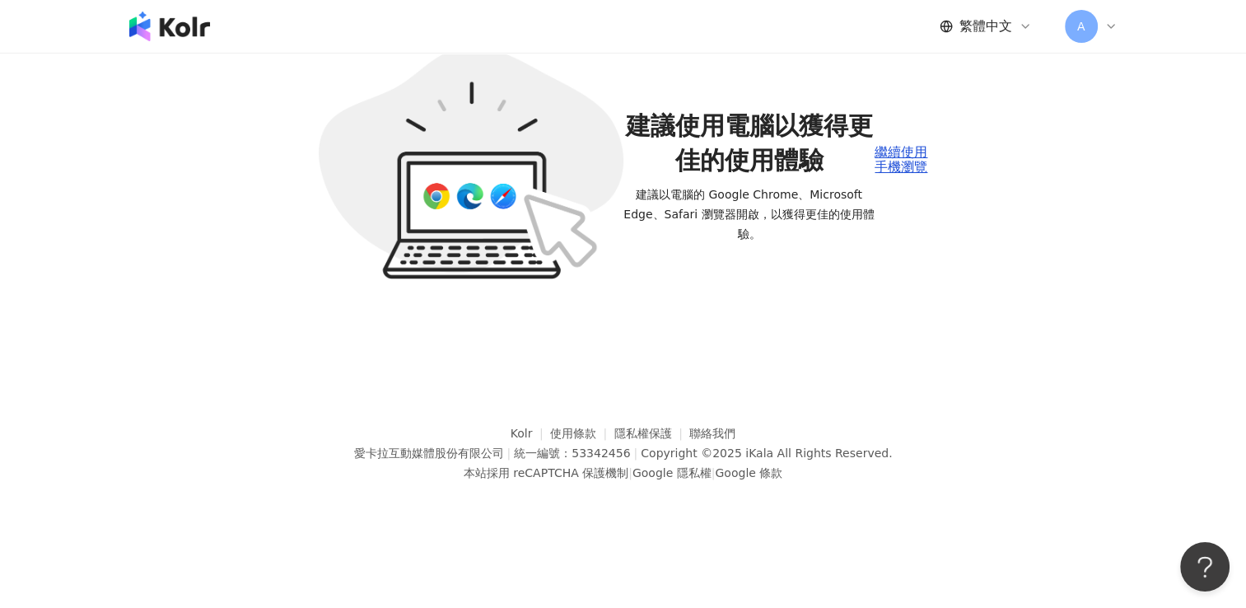
scroll to position [65, 0]
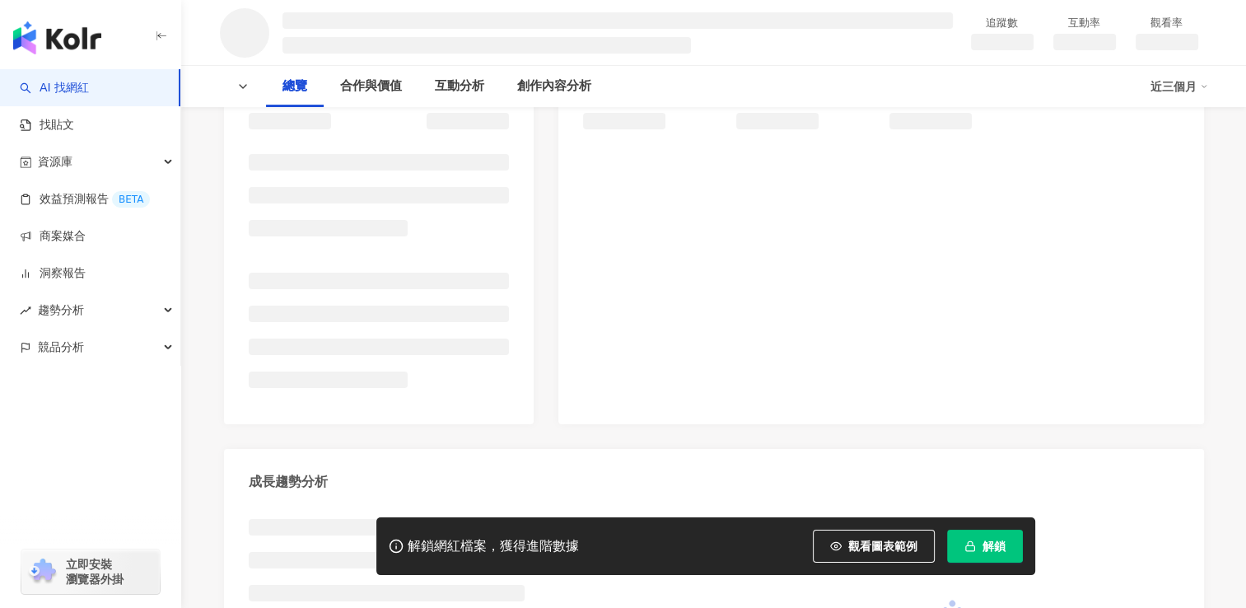
scroll to position [212, 0]
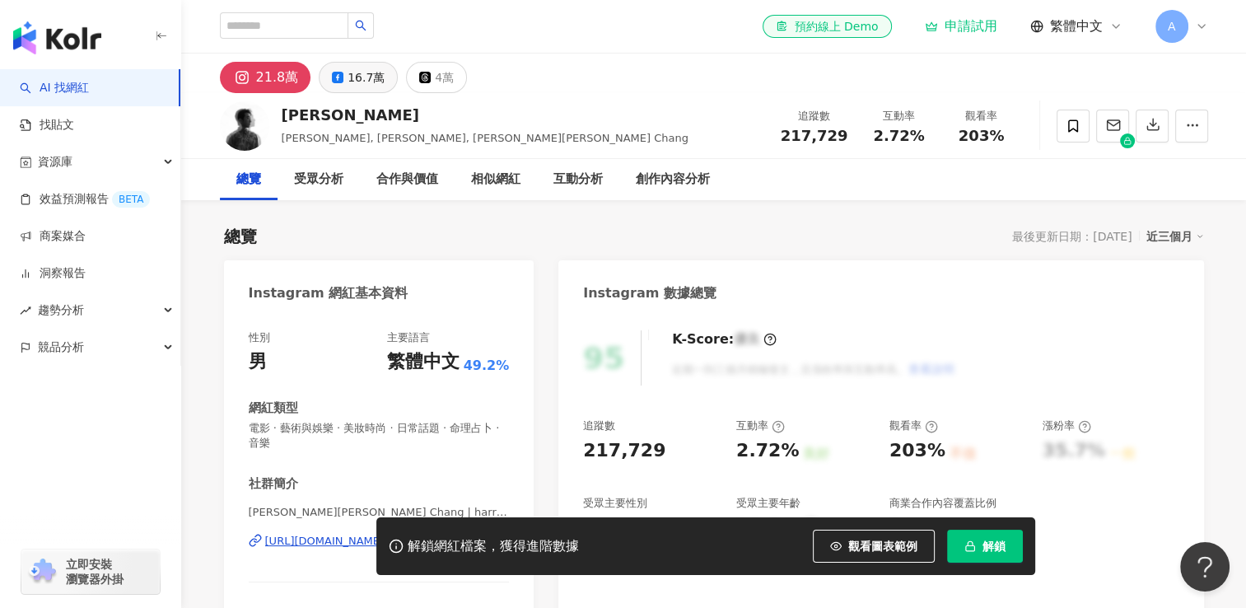
click at [357, 84] on div "16.7萬" at bounding box center [366, 77] width 37 height 23
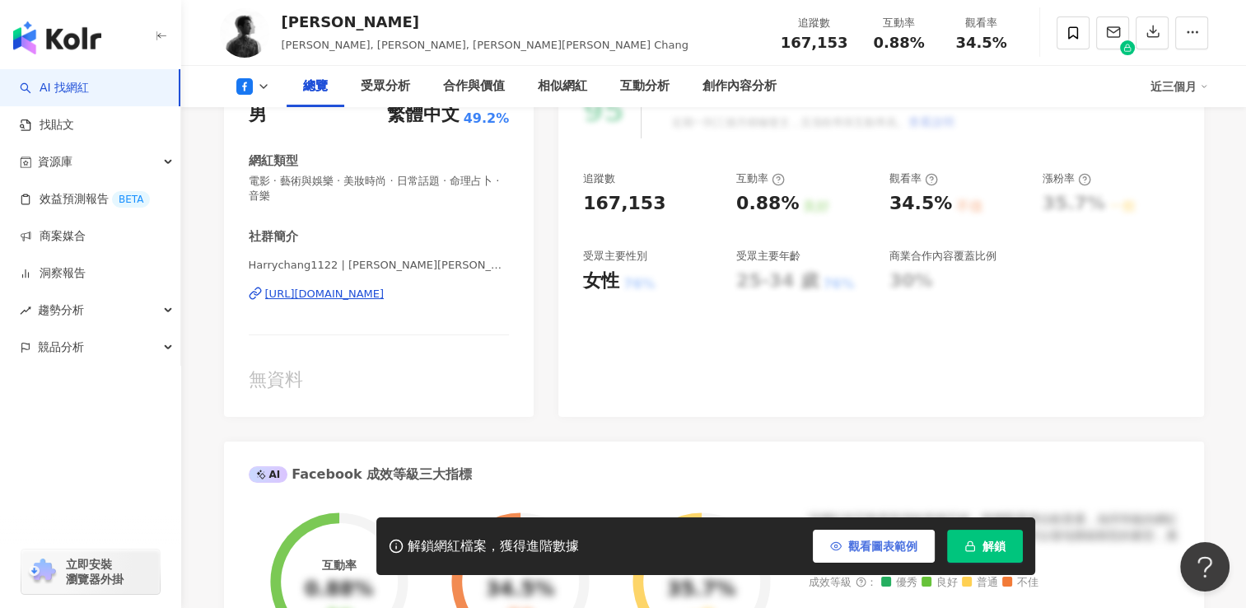
click at [887, 540] on span "觀看圖表範例" at bounding box center [882, 546] width 69 height 13
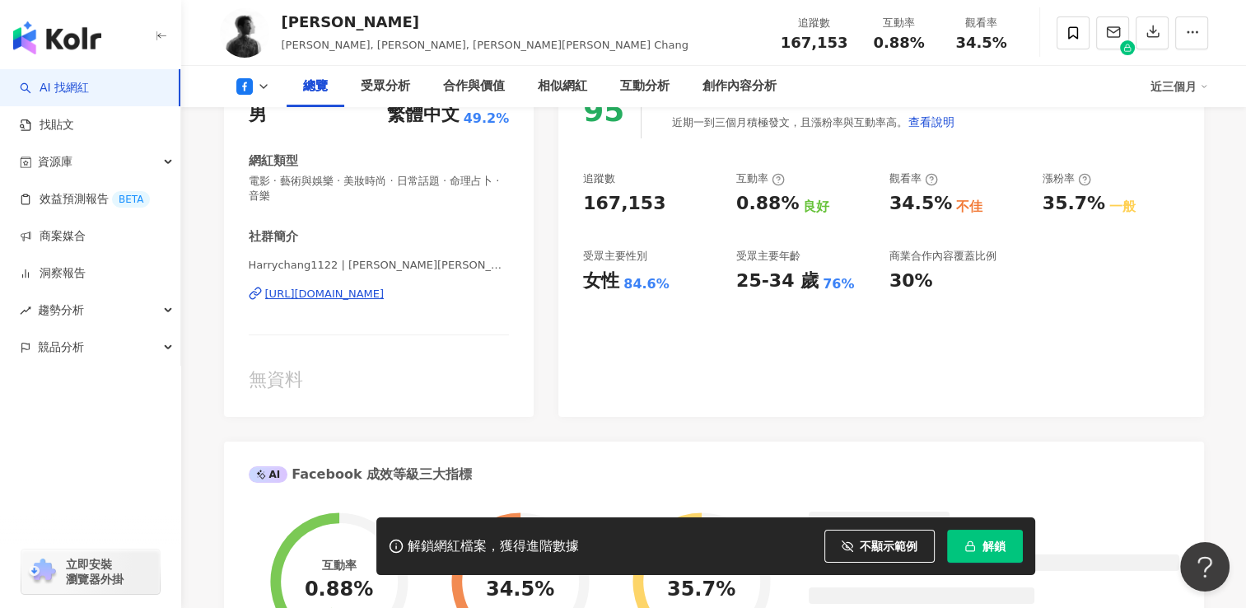
scroll to position [0, 0]
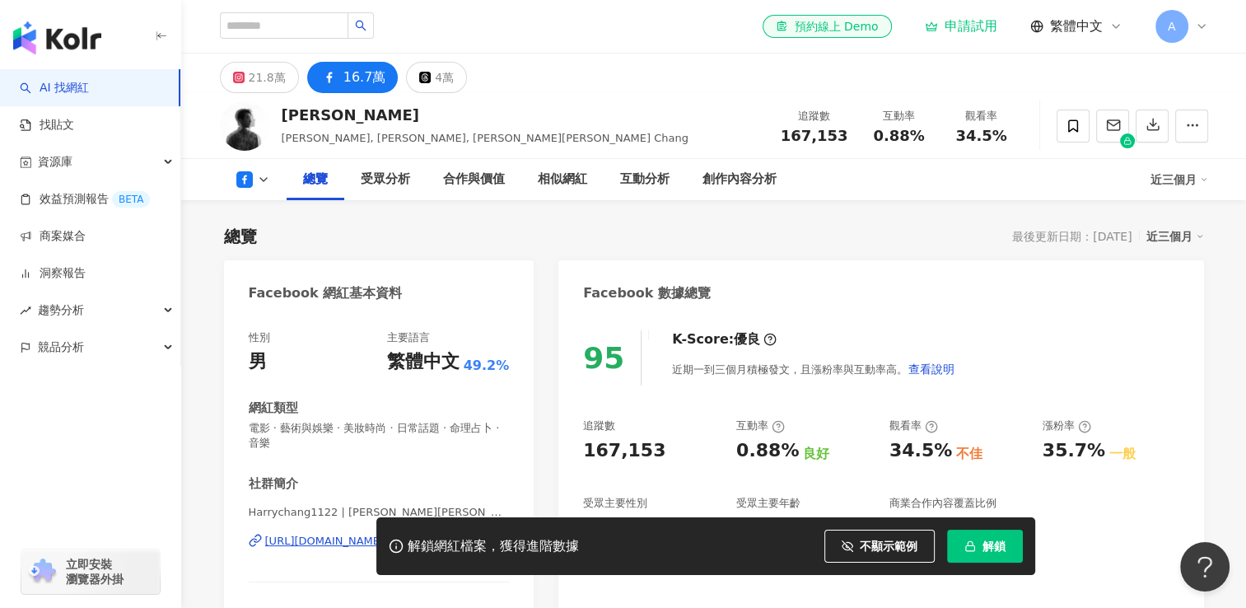
click at [279, 77] on div "21.8萬" at bounding box center [267, 77] width 37 height 23
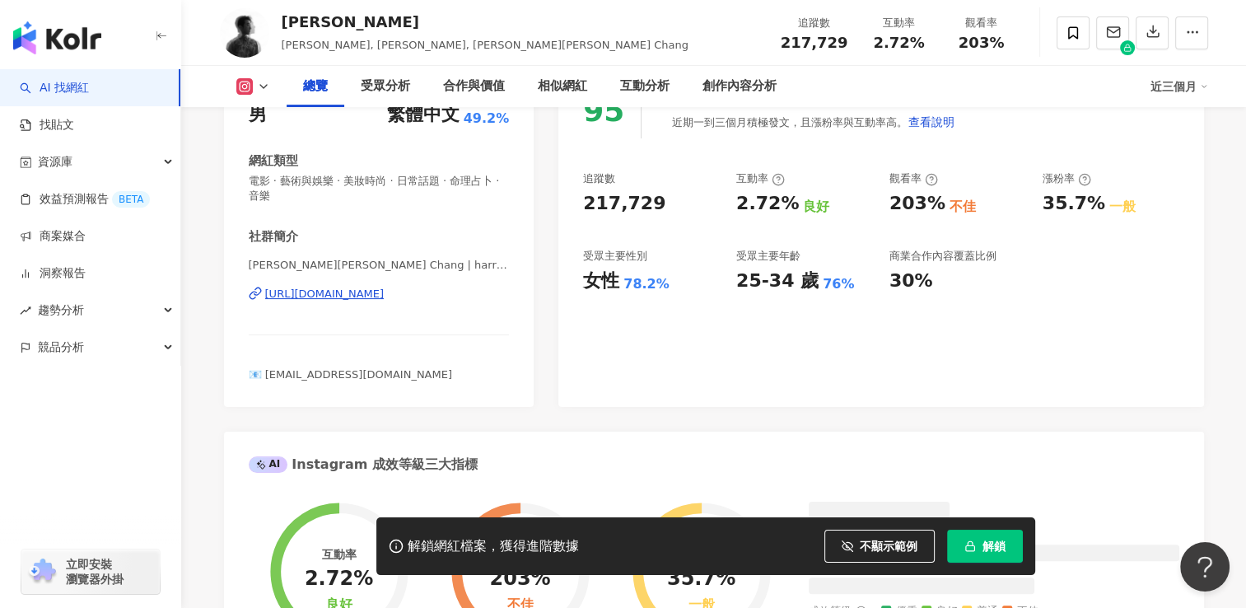
scroll to position [165, 0]
